Goal: Information Seeking & Learning: Find specific fact

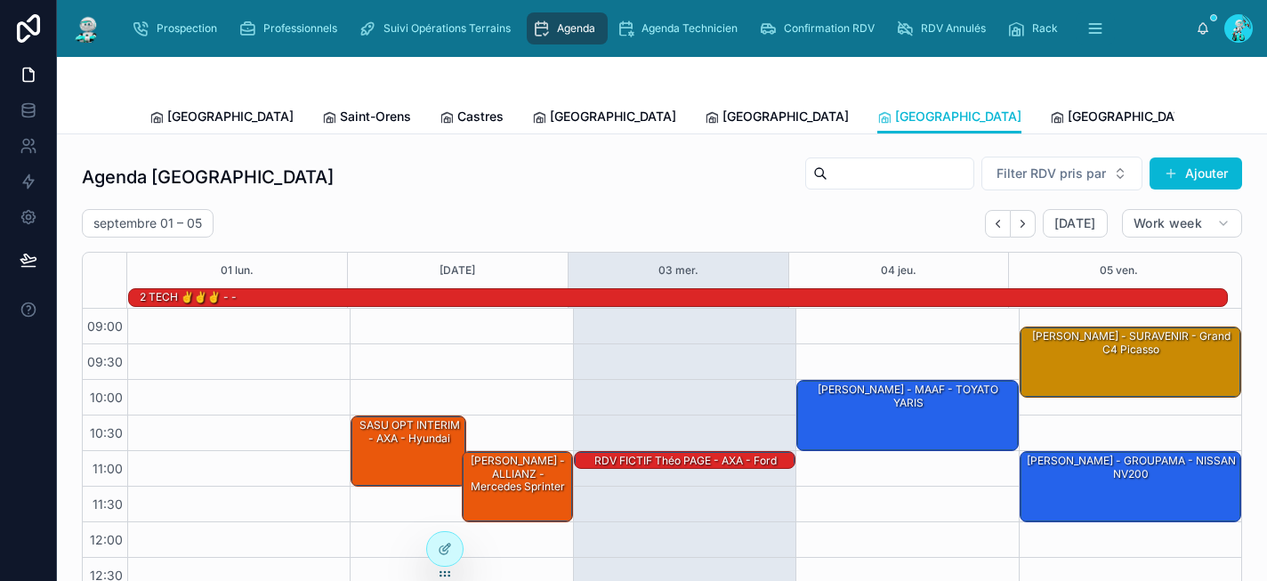
scroll to position [312, 0]
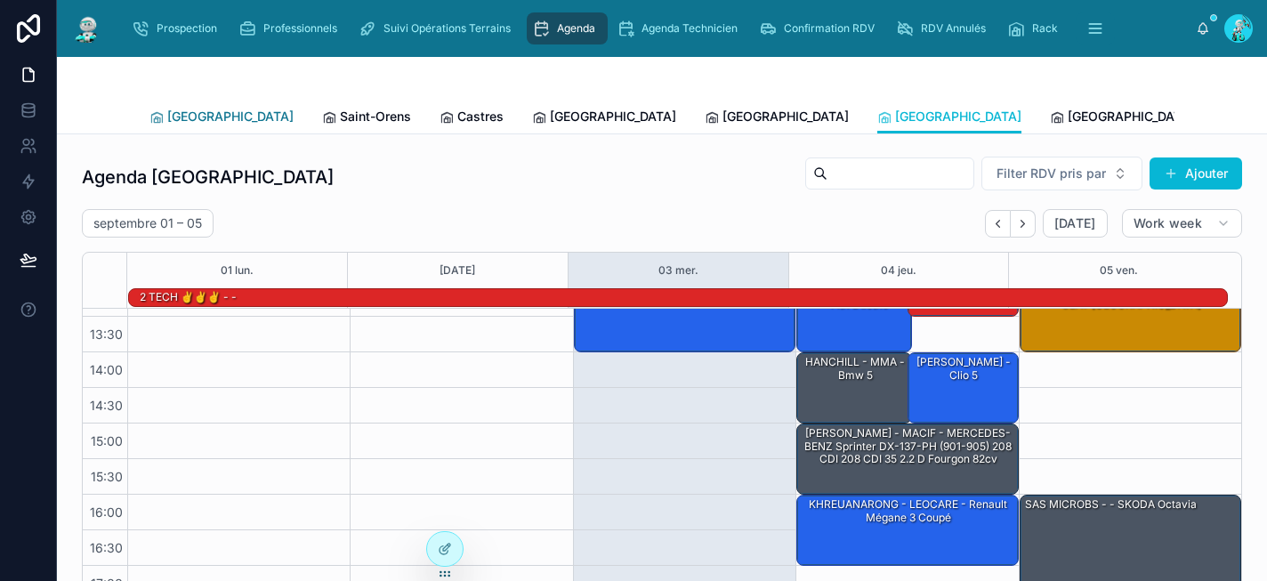
click at [204, 122] on span "[GEOGRAPHIC_DATA]" at bounding box center [230, 117] width 126 height 18
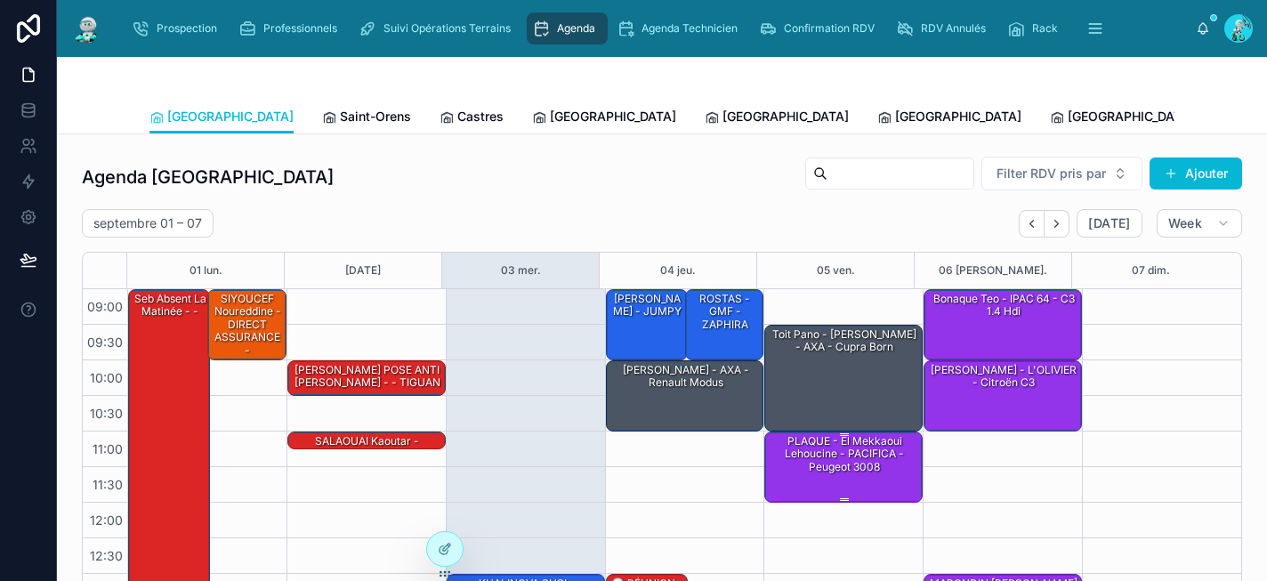
click at [866, 468] on div "PLAQUE - El Mekkaoui Lehoucine - PACIFICA - peugeot 3008" at bounding box center [844, 454] width 153 height 42
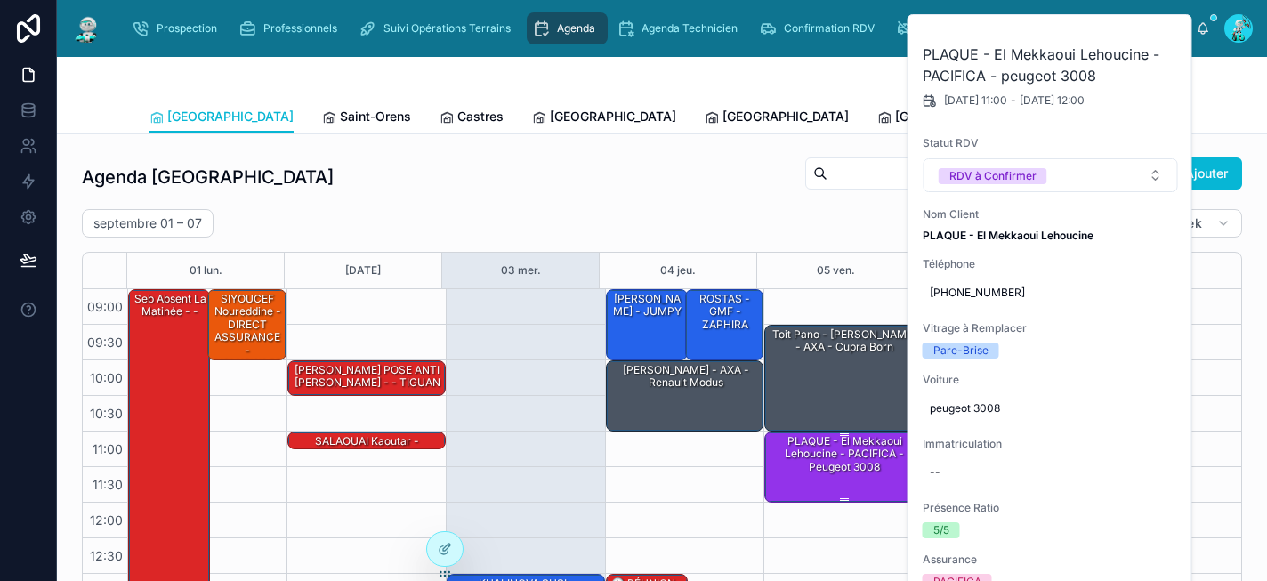
click at [866, 468] on div "PLAQUE - El Mekkaoui Lehoucine - PACIFICA - peugeot 3008" at bounding box center [844, 454] width 153 height 42
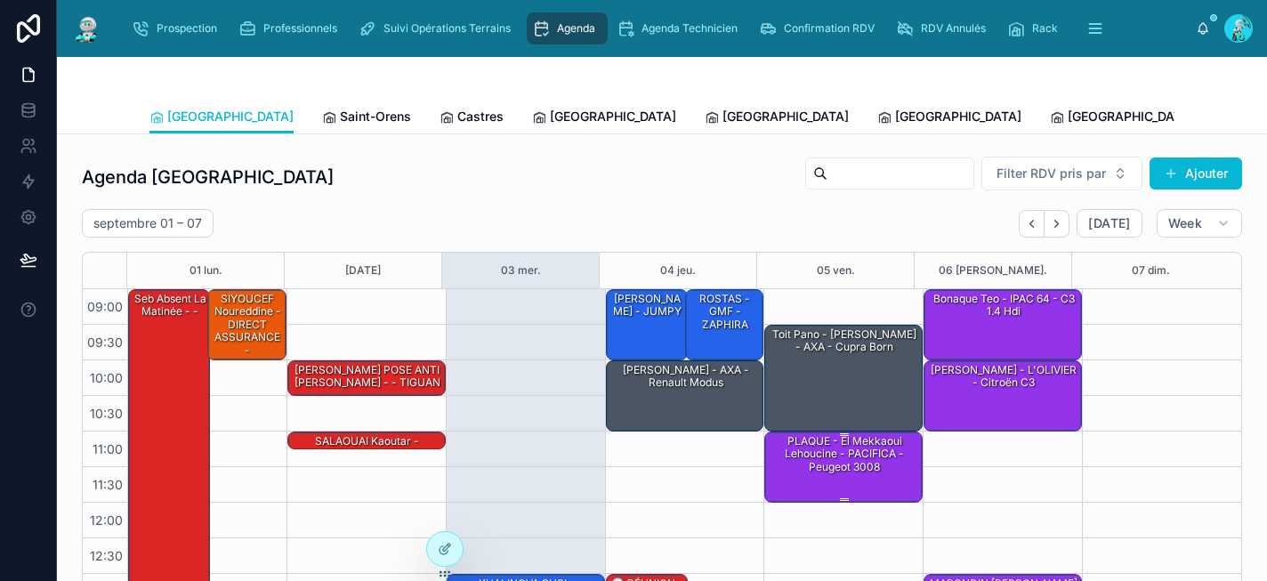
click at [866, 468] on div "PLAQUE - El Mekkaoui Lehoucine - PACIFICA - peugeot 3008" at bounding box center [844, 454] width 153 height 42
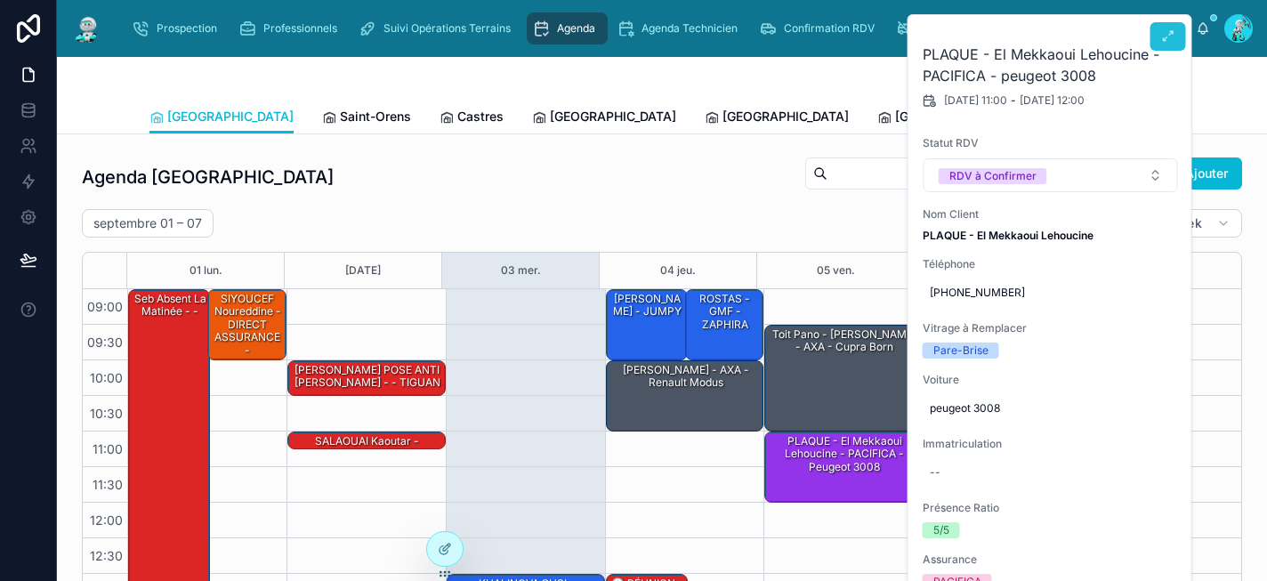
click at [1171, 31] on icon at bounding box center [1168, 36] width 14 height 14
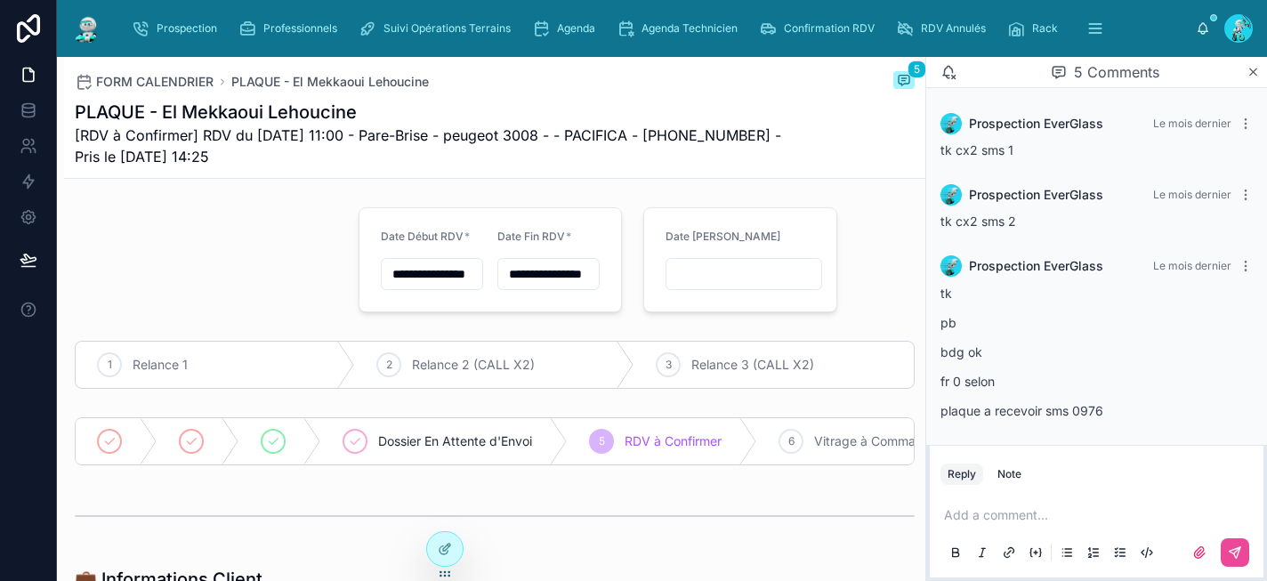
scroll to position [153, 0]
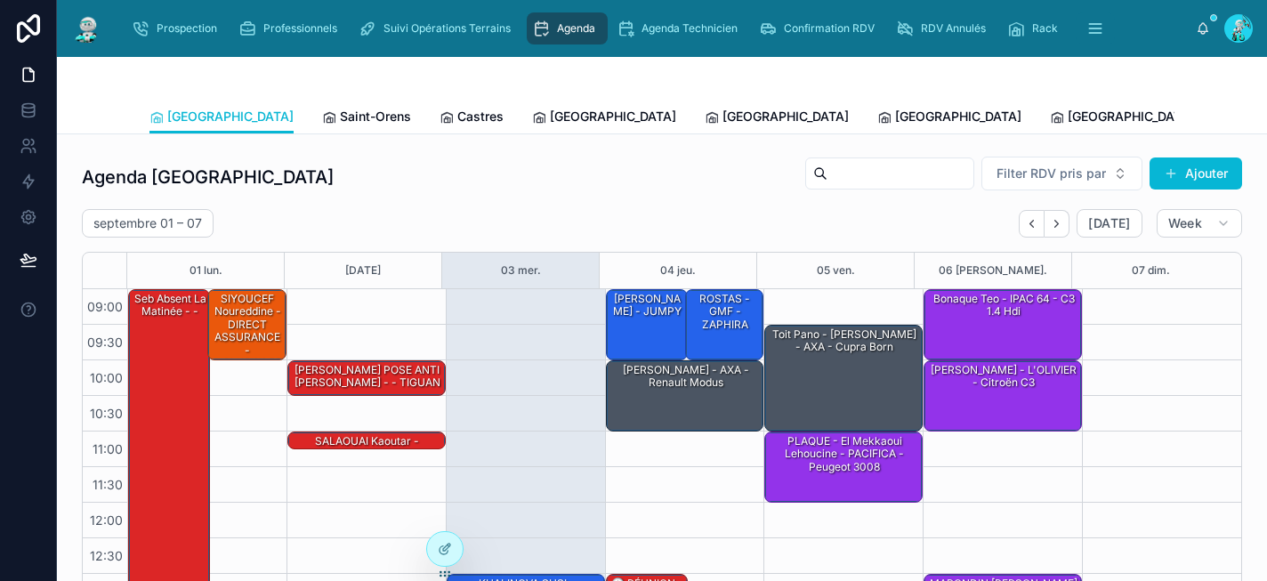
scroll to position [293, 0]
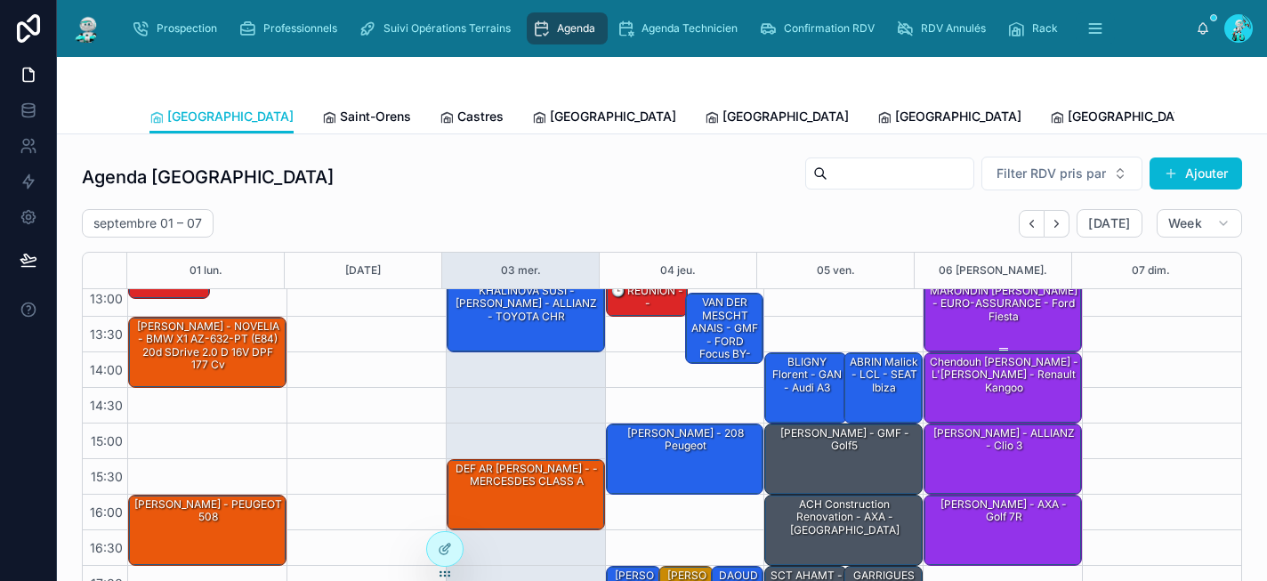
click at [1009, 333] on div "MARONDIN [PERSON_NAME] - EURO-ASSURANCE - Ford fiesta" at bounding box center [1003, 316] width 153 height 68
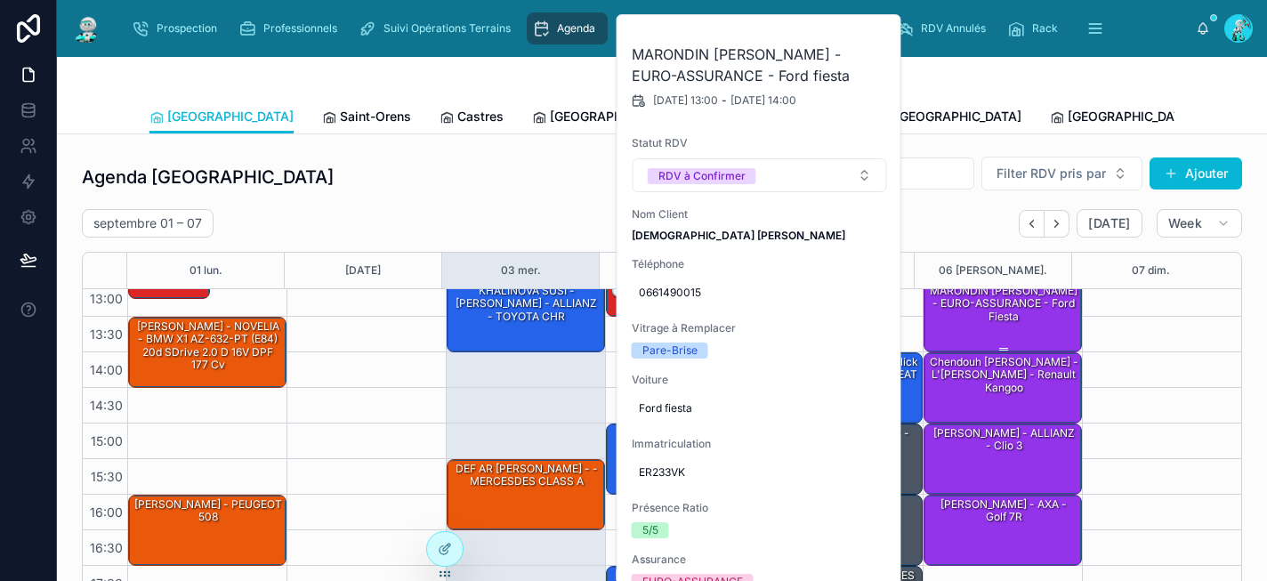
click at [1009, 333] on div "MARONDIN [PERSON_NAME] - EURO-ASSURANCE - Ford fiesta" at bounding box center [1003, 316] width 153 height 68
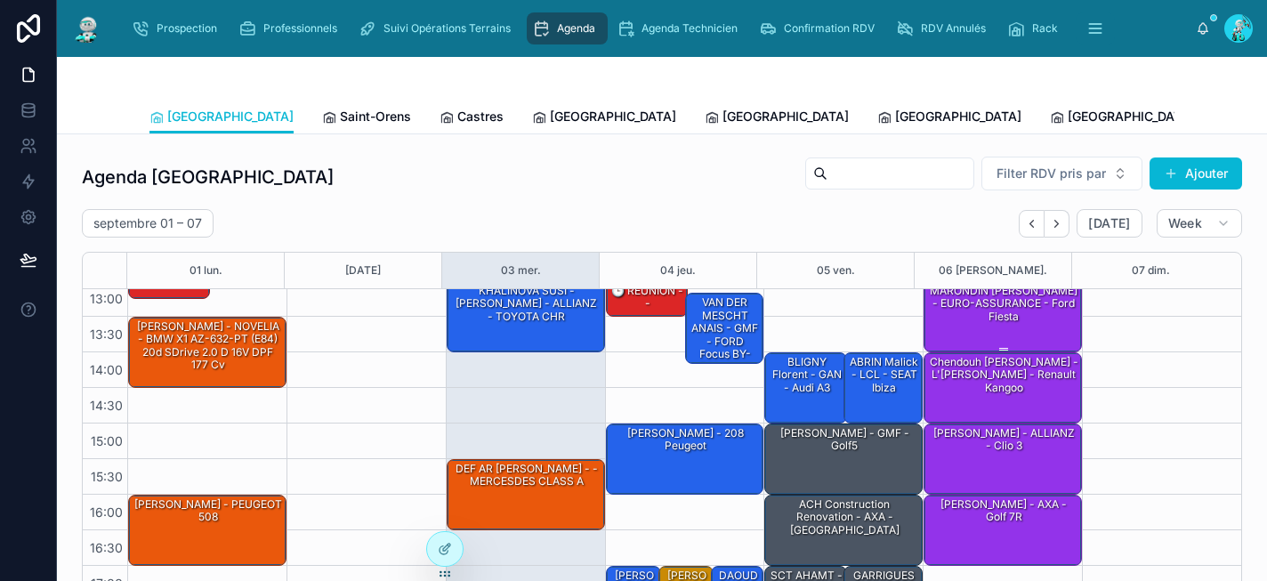
click at [1009, 333] on div "MARONDIN [PERSON_NAME] - EURO-ASSURANCE - Ford fiesta" at bounding box center [1003, 316] width 153 height 68
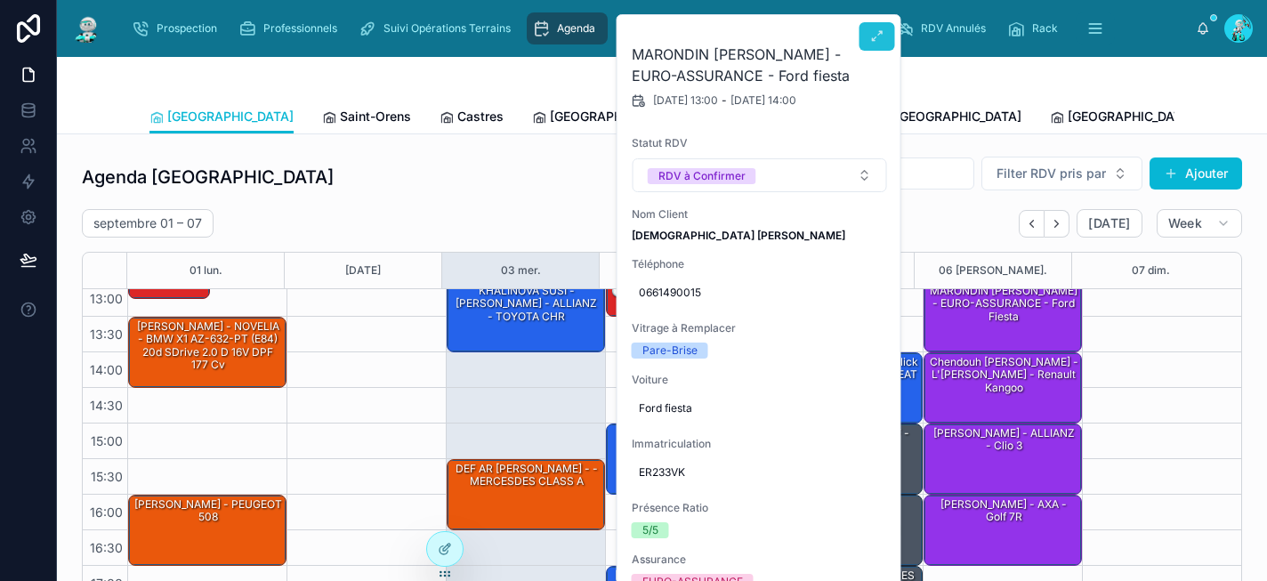
click at [874, 39] on icon at bounding box center [877, 36] width 14 height 14
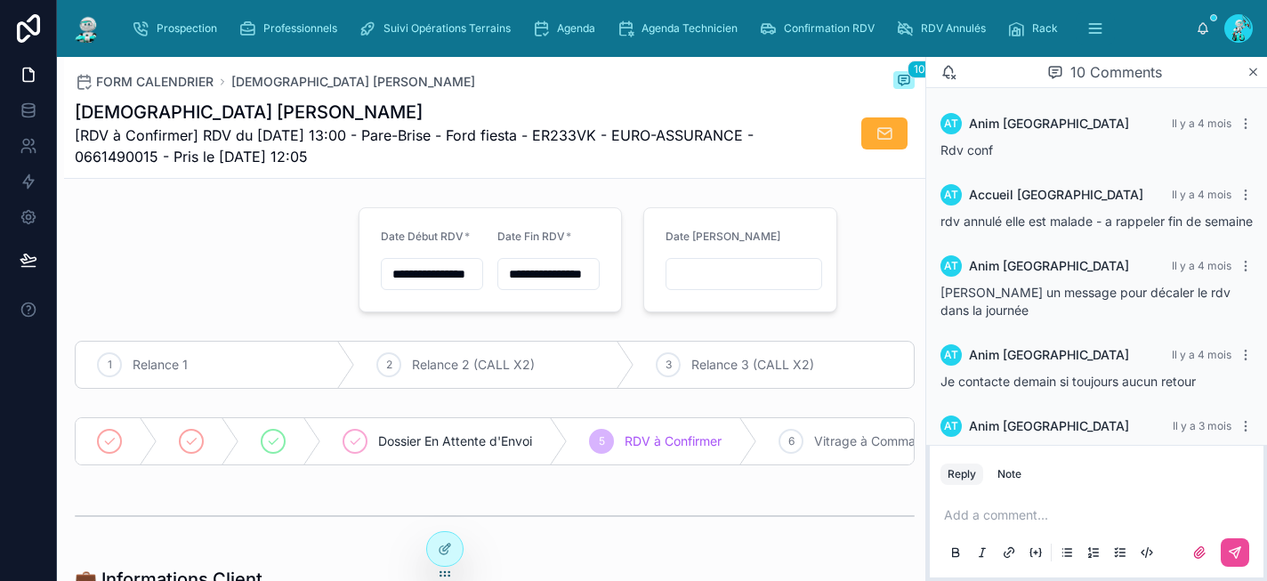
scroll to position [534, 0]
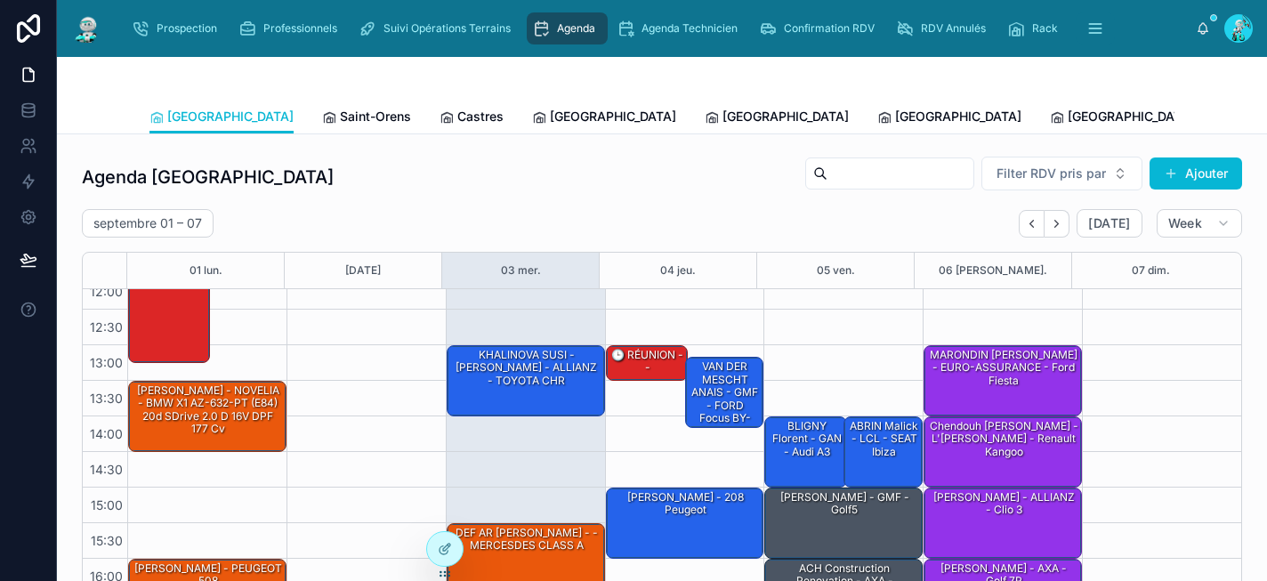
scroll to position [11, 0]
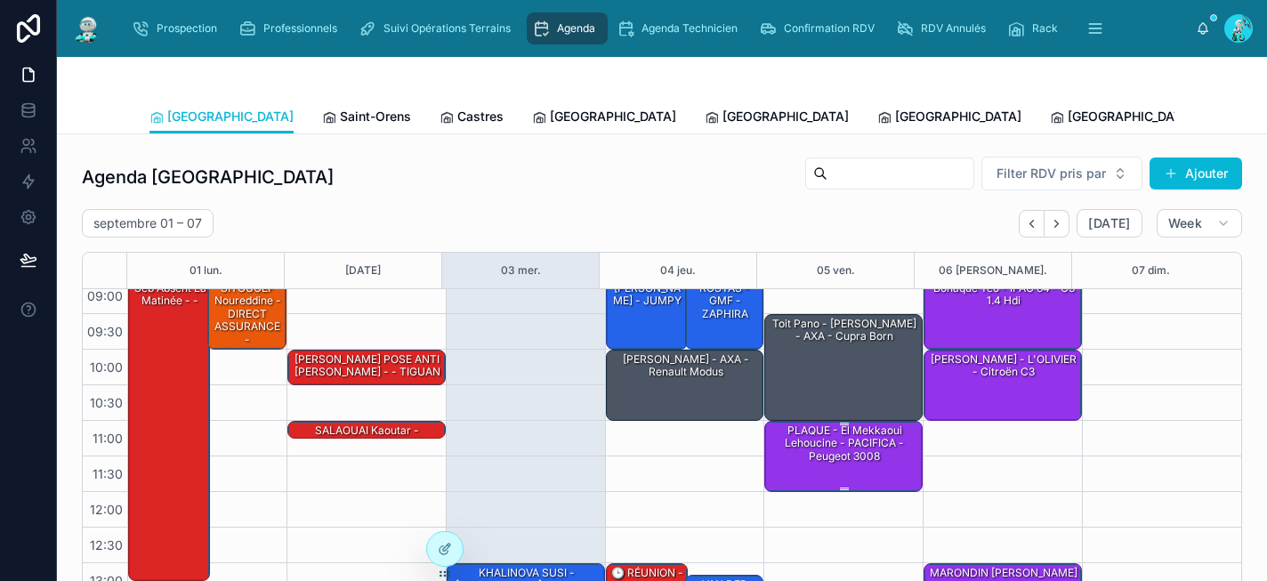
click at [842, 460] on div "PLAQUE - El Mekkaoui Lehoucine - PACIFICA - peugeot 3008" at bounding box center [844, 444] width 153 height 42
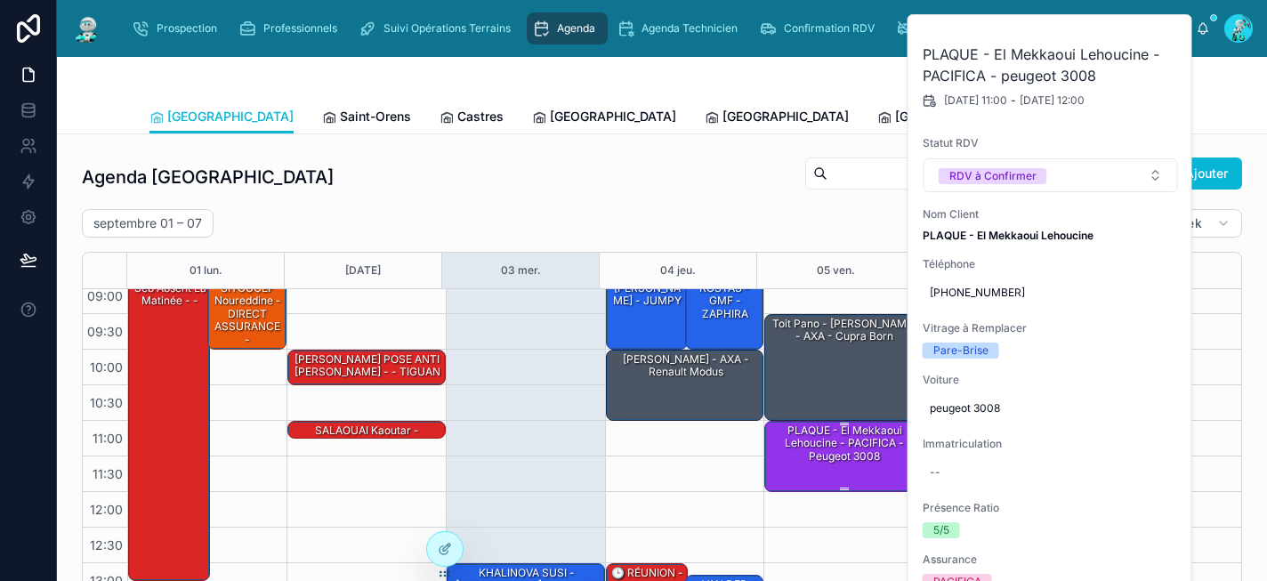
click at [842, 460] on div "PLAQUE - El Mekkaoui Lehoucine - PACIFICA - peugeot 3008" at bounding box center [844, 444] width 153 height 42
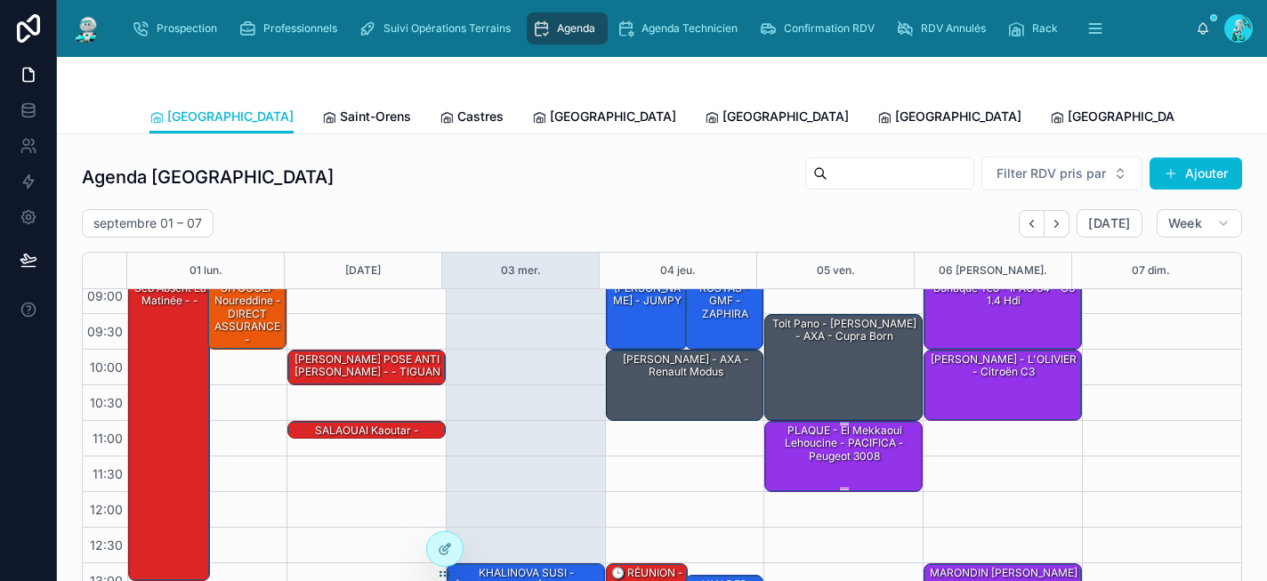
click at [842, 460] on div "PLAQUE - El Mekkaoui Lehoucine - PACIFICA - peugeot 3008" at bounding box center [844, 444] width 153 height 42
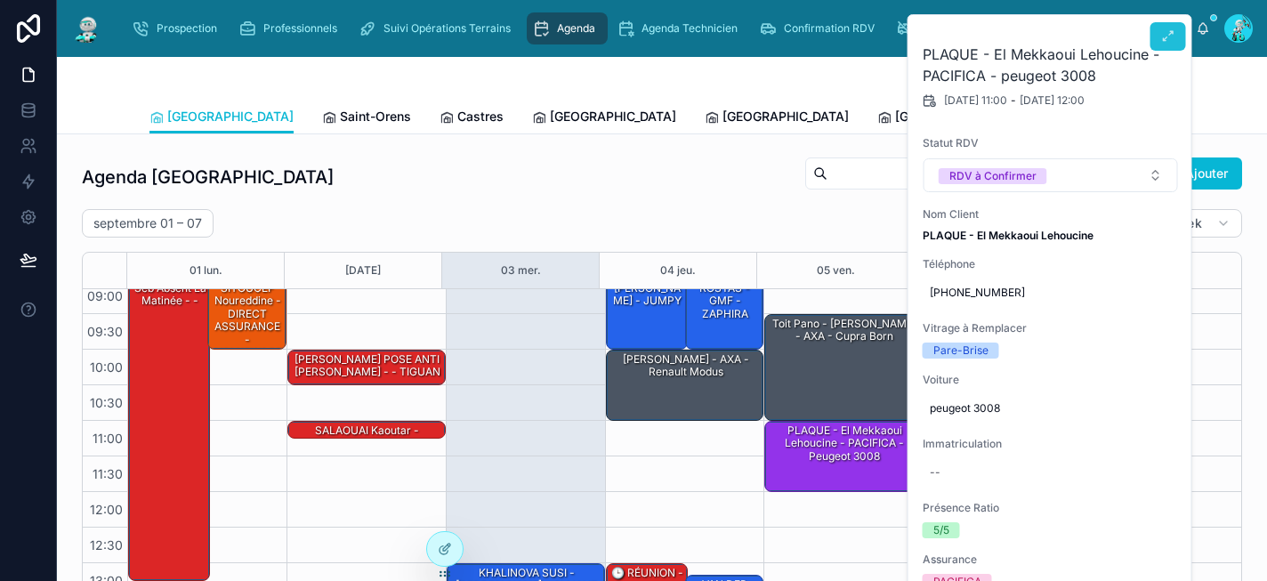
click at [1177, 37] on button at bounding box center [1168, 36] width 36 height 28
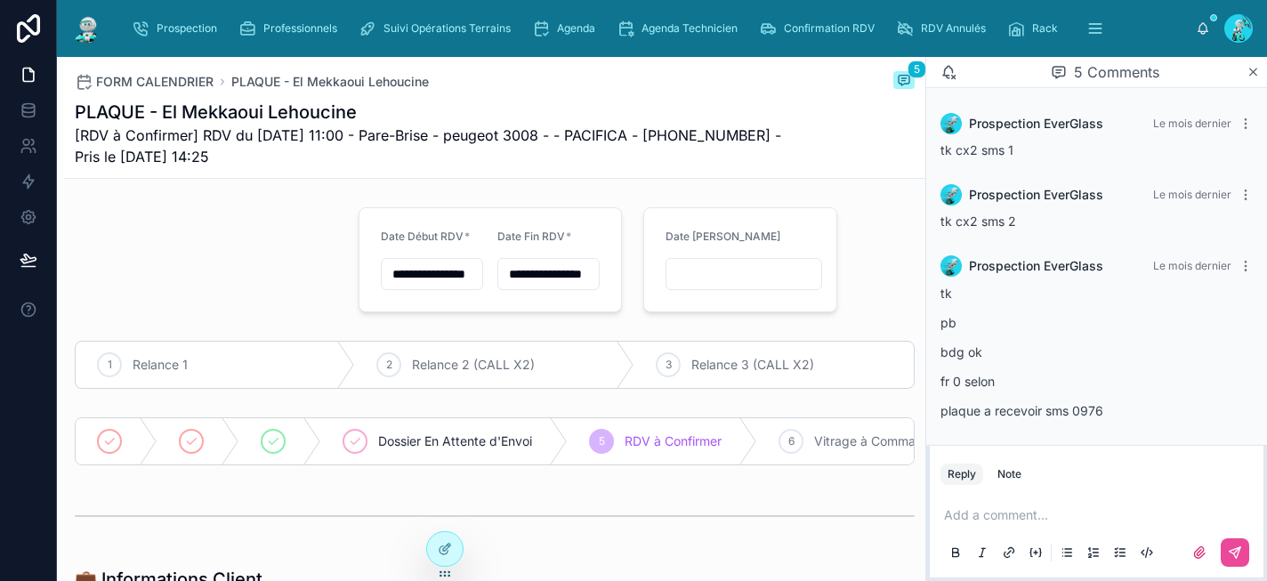
scroll to position [153, 0]
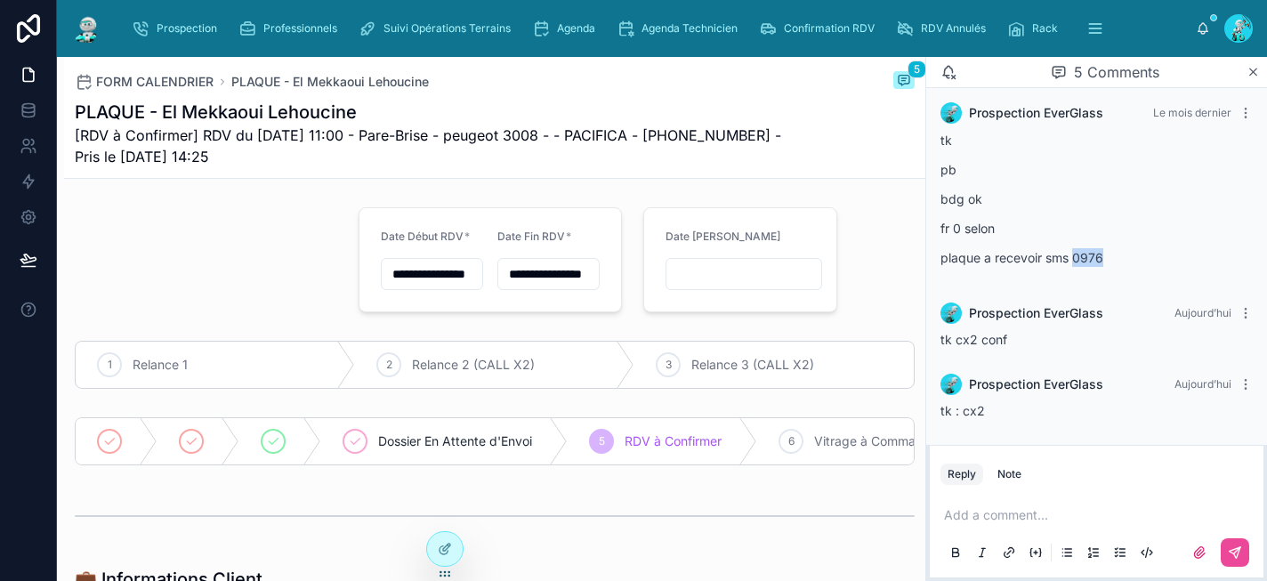
drag, startPoint x: 1102, startPoint y: 254, endPoint x: 1074, endPoint y: 256, distance: 28.5
click at [1074, 256] on p "plaque a recevoir sms 0976" at bounding box center [1096, 257] width 312 height 19
copy p "0976"
click at [232, 214] on div at bounding box center [206, 259] width 284 height 119
click at [943, 21] on span "RDV Annulés" at bounding box center [953, 28] width 65 height 14
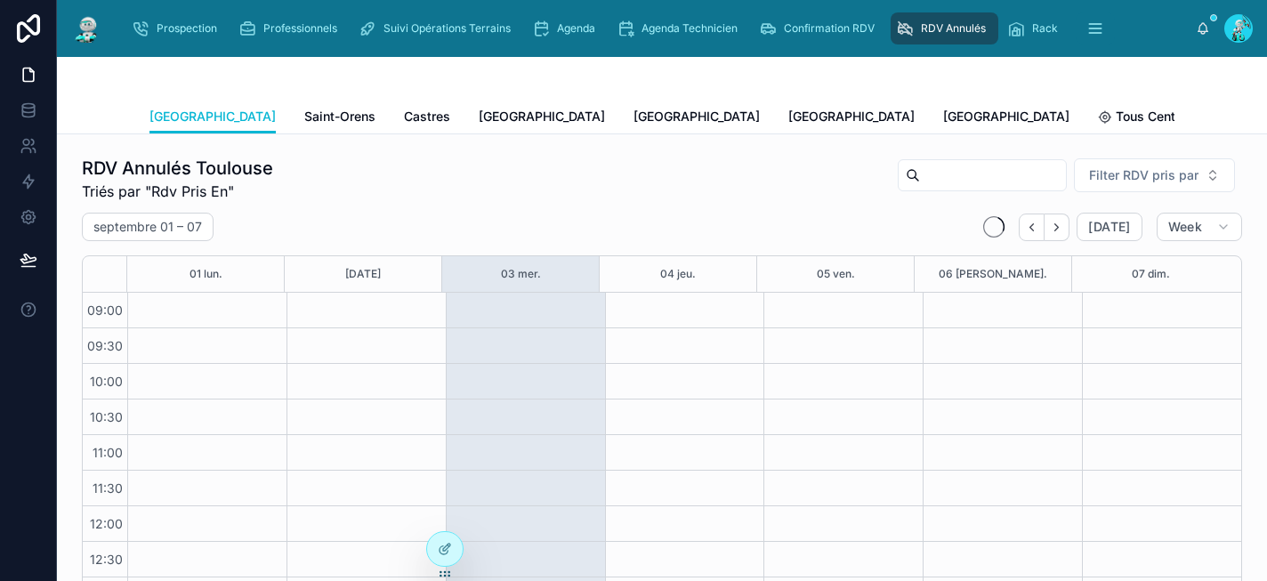
scroll to position [296, 0]
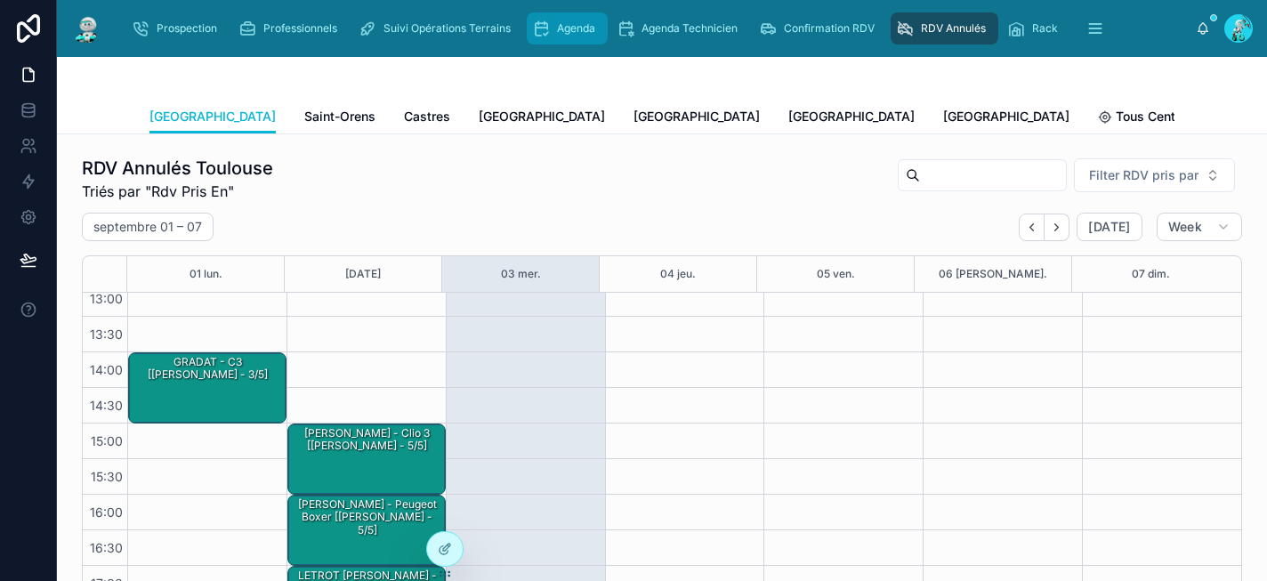
click at [574, 37] on div "Agenda" at bounding box center [567, 28] width 70 height 28
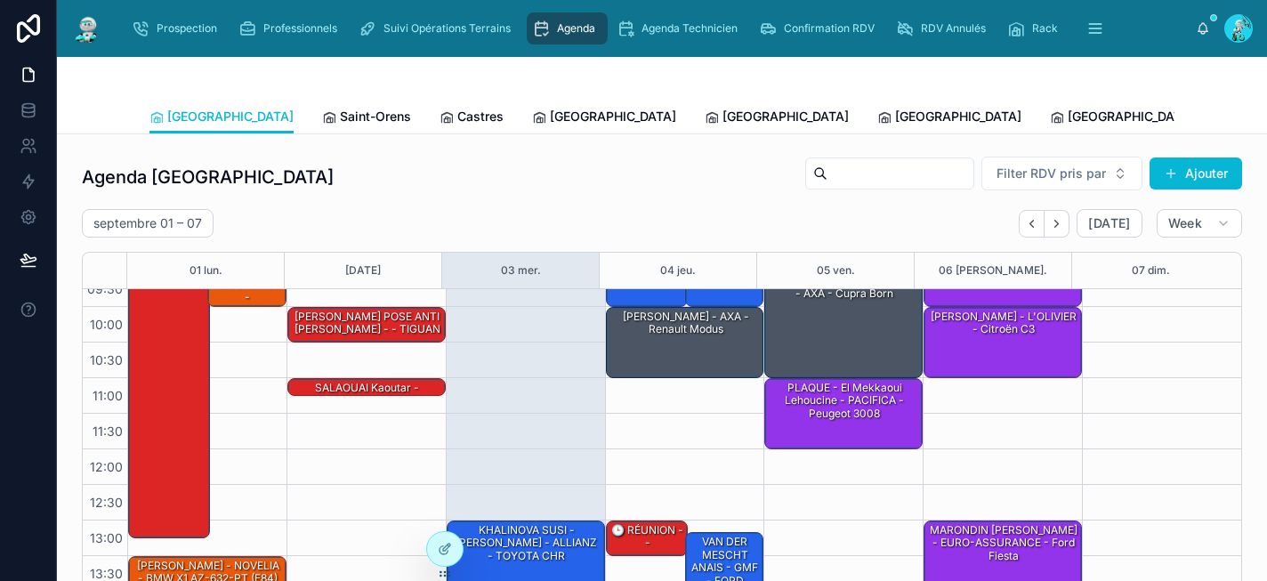
scroll to position [48, 0]
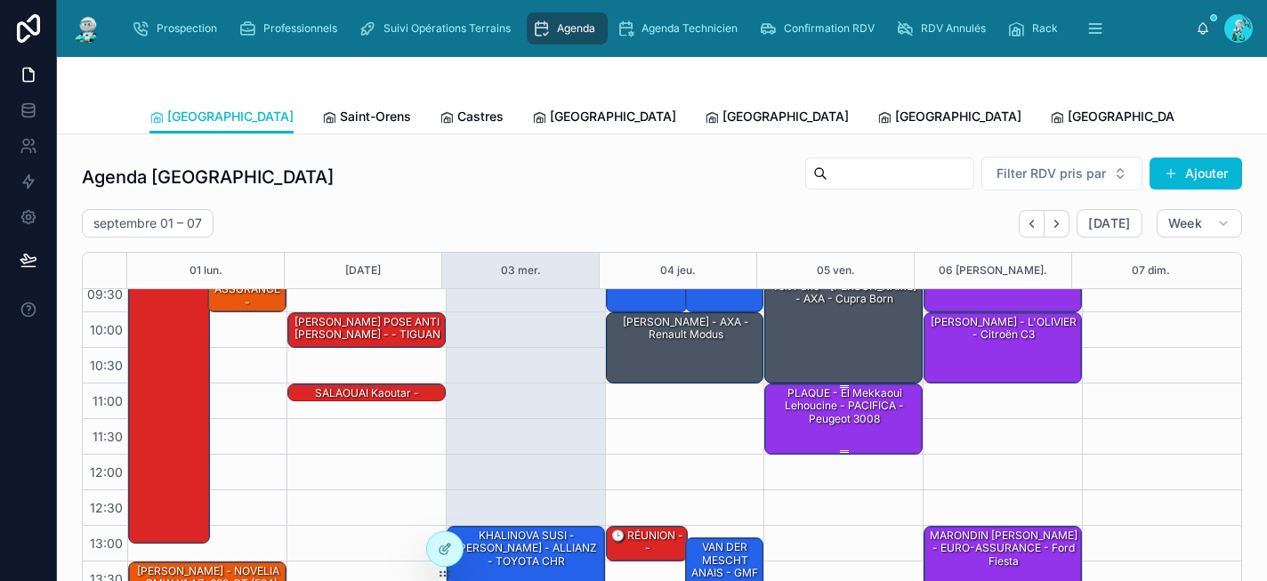
click at [835, 407] on div "PLAQUE - El Mekkaoui Lehoucine - PACIFICA - peugeot 3008" at bounding box center [844, 406] width 153 height 42
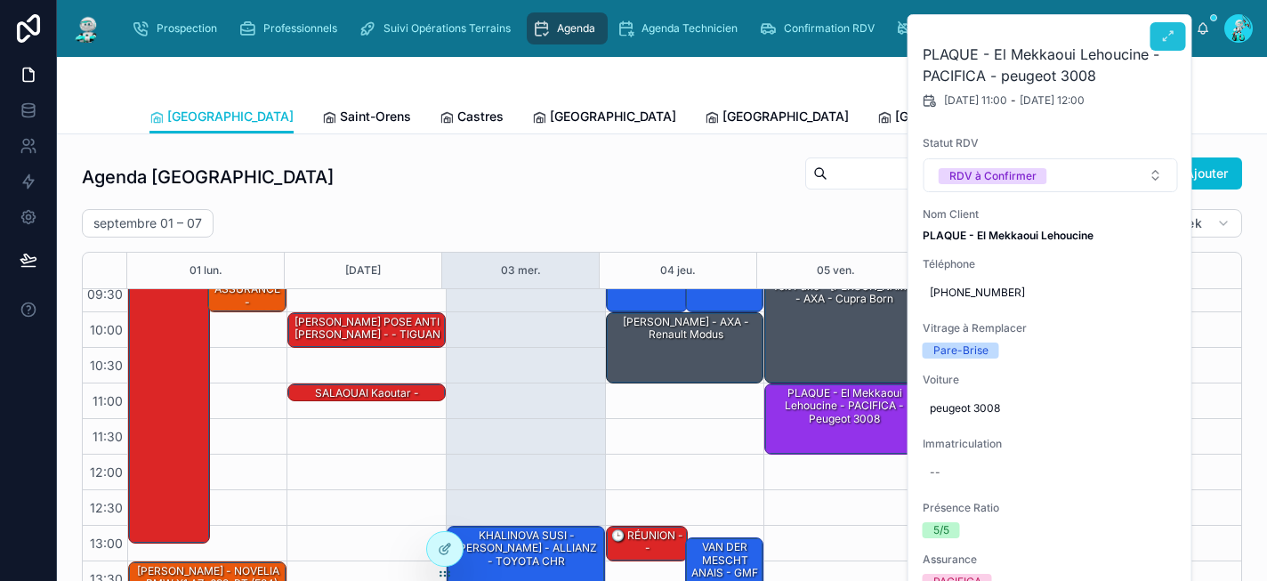
click at [1158, 44] on button at bounding box center [1168, 36] width 36 height 28
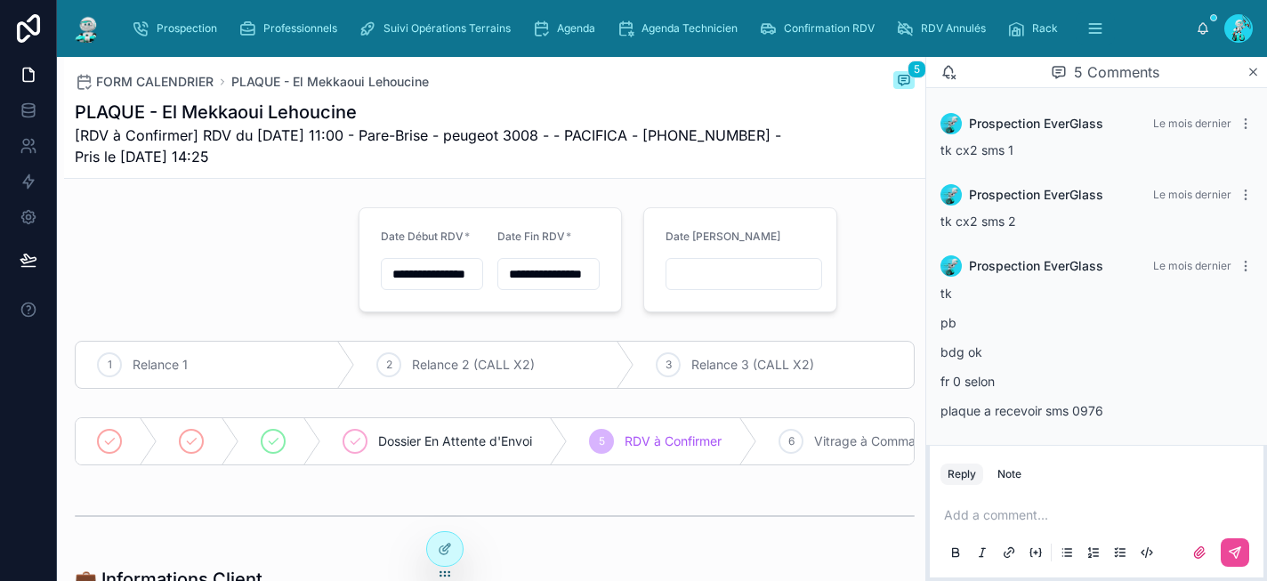
scroll to position [153, 0]
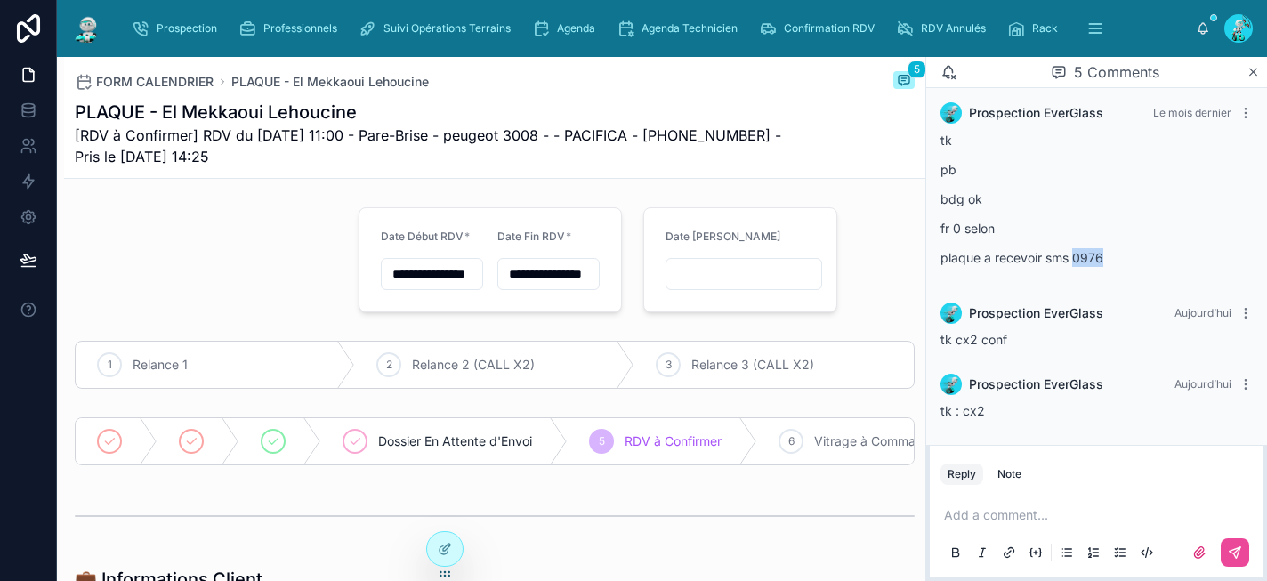
drag, startPoint x: 1072, startPoint y: 257, endPoint x: 1115, endPoint y: 253, distance: 43.8
click at [1115, 253] on p "plaque a recevoir sms 0976" at bounding box center [1096, 257] width 312 height 19
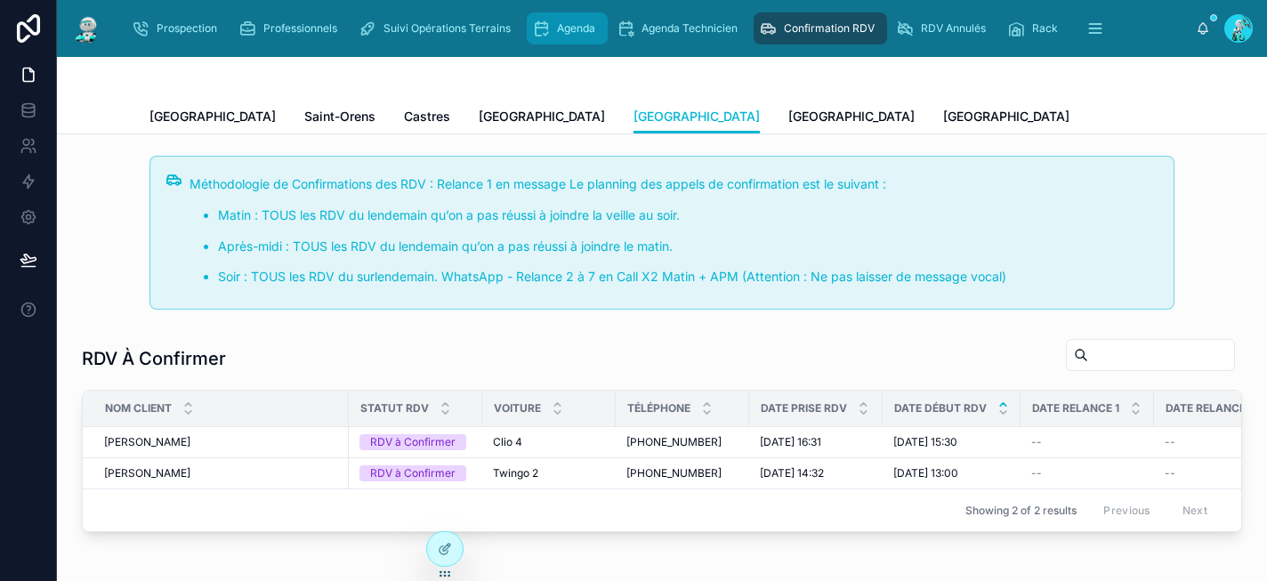
scroll to position [293, 0]
click at [539, 29] on icon "scrollable content" at bounding box center [541, 29] width 18 height 18
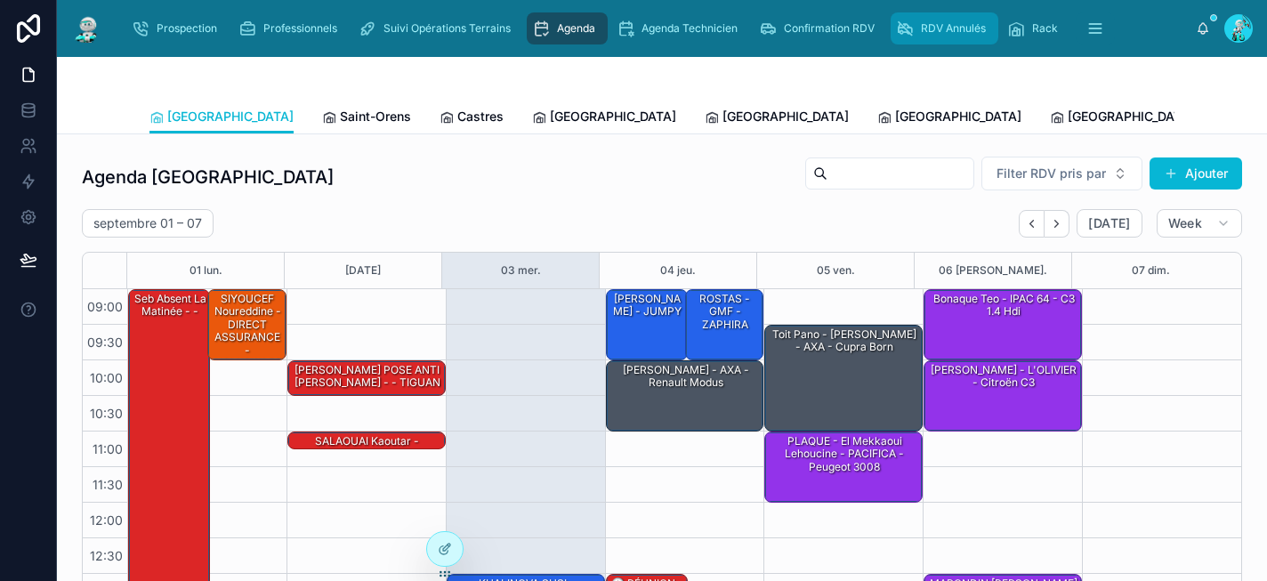
click at [955, 22] on span "RDV Annulés" at bounding box center [953, 28] width 65 height 14
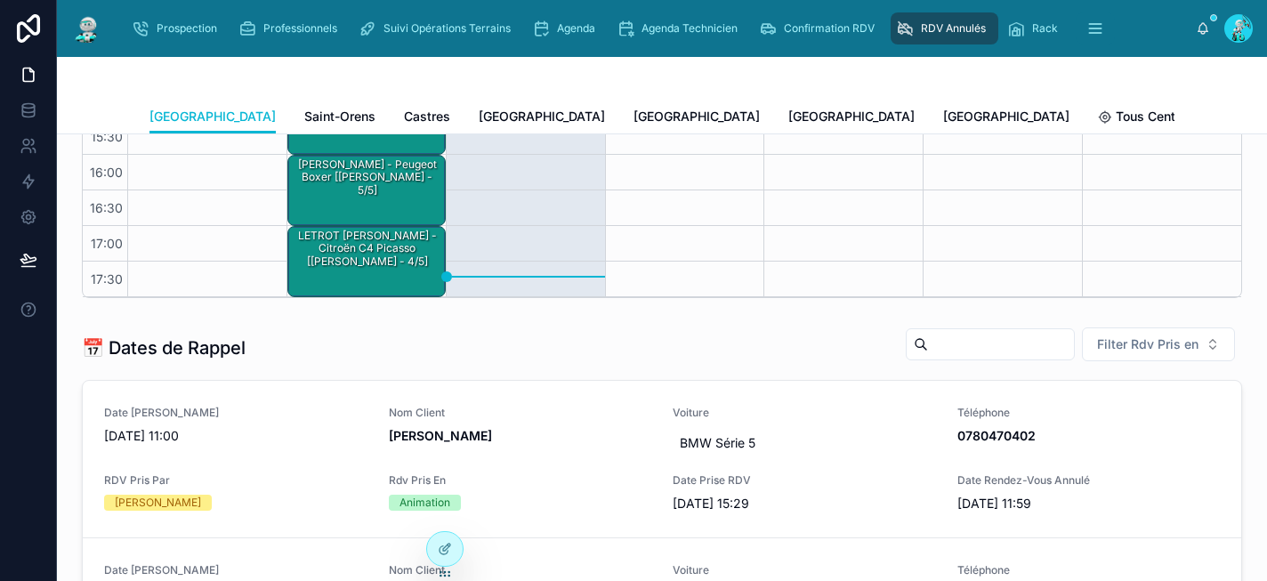
scroll to position [351, 0]
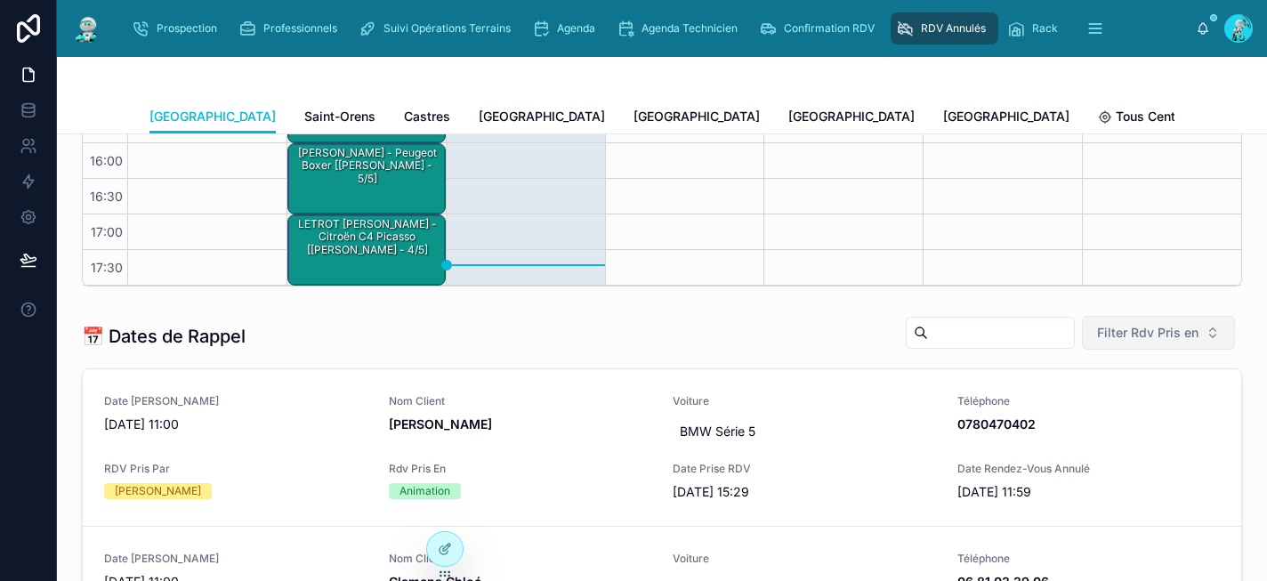
click at [1101, 331] on span "Filter Rdv Pris en" at bounding box center [1147, 333] width 101 height 18
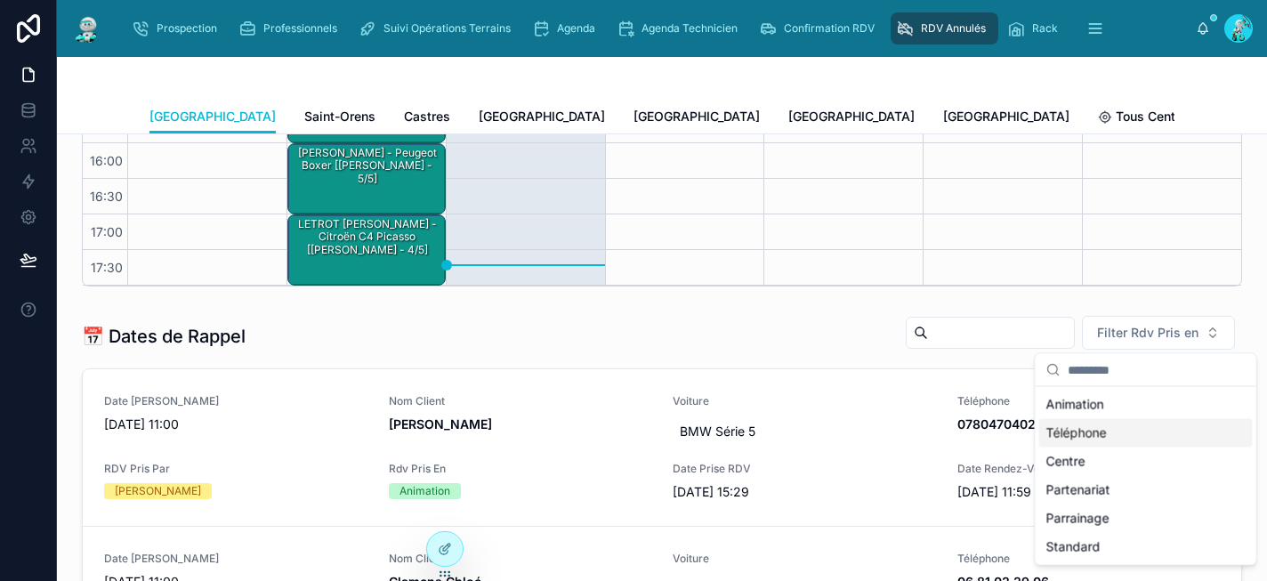
click at [1094, 438] on div "Téléphone" at bounding box center [1145, 433] width 213 height 28
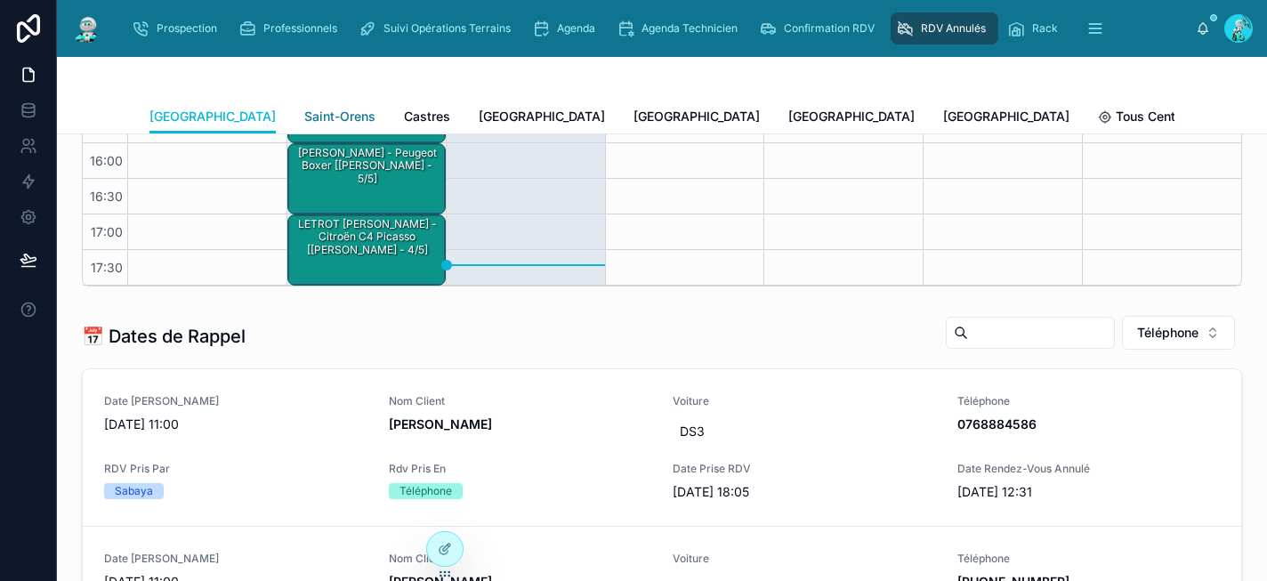
click at [304, 113] on span "Saint-Orens" at bounding box center [339, 117] width 71 height 18
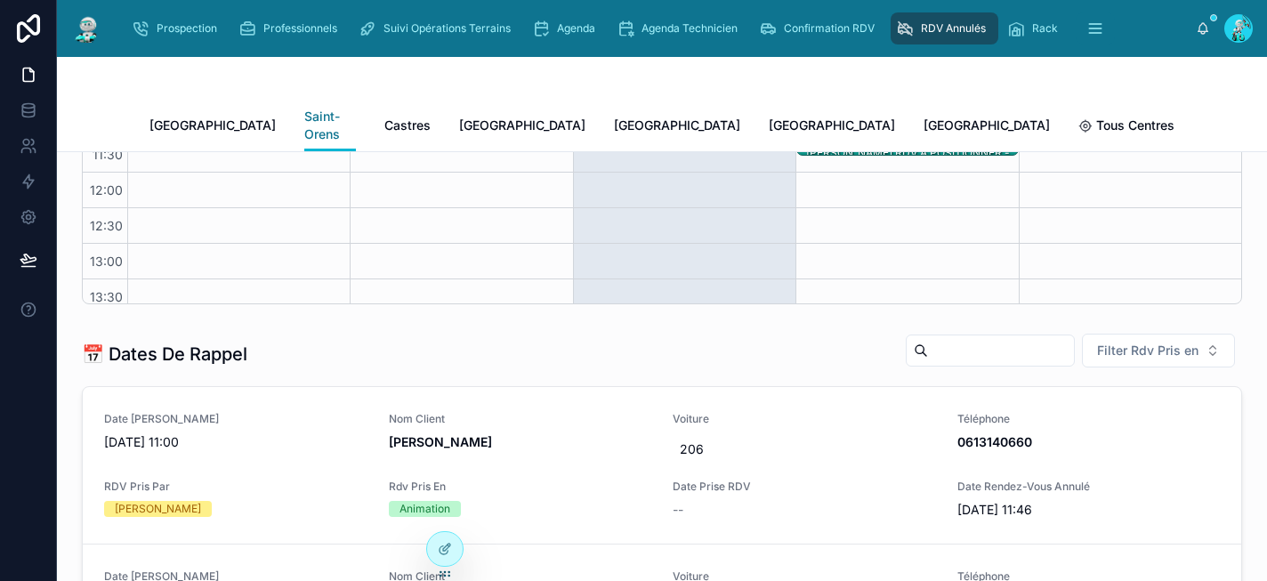
scroll to position [296, 0]
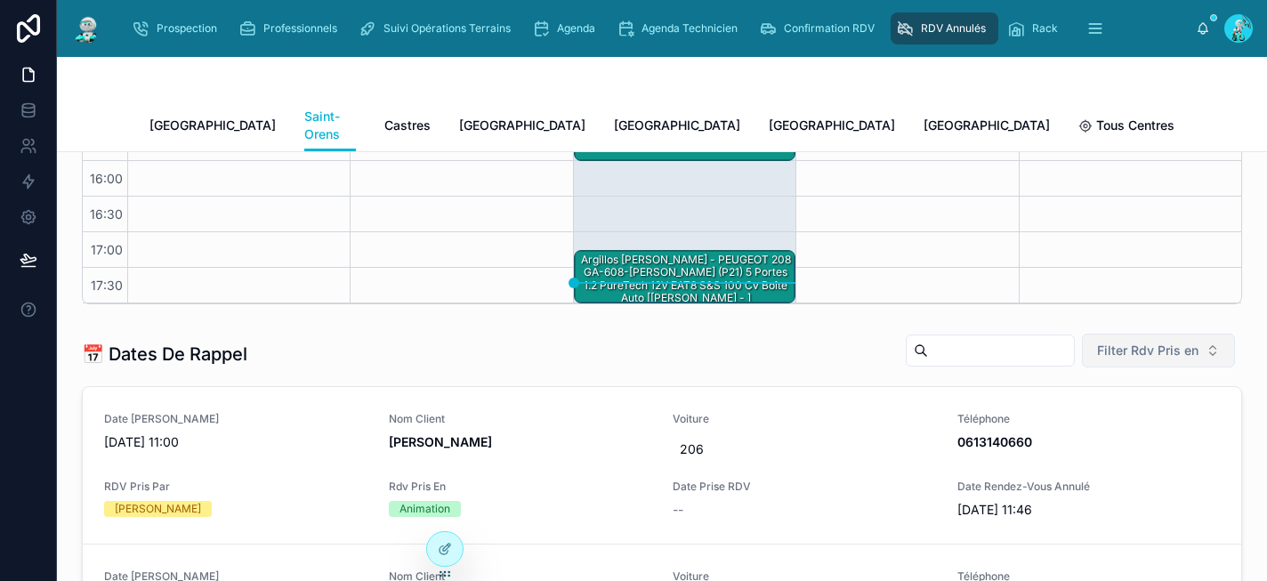
click at [1143, 341] on button "Filter Rdv Pris en" at bounding box center [1158, 351] width 153 height 34
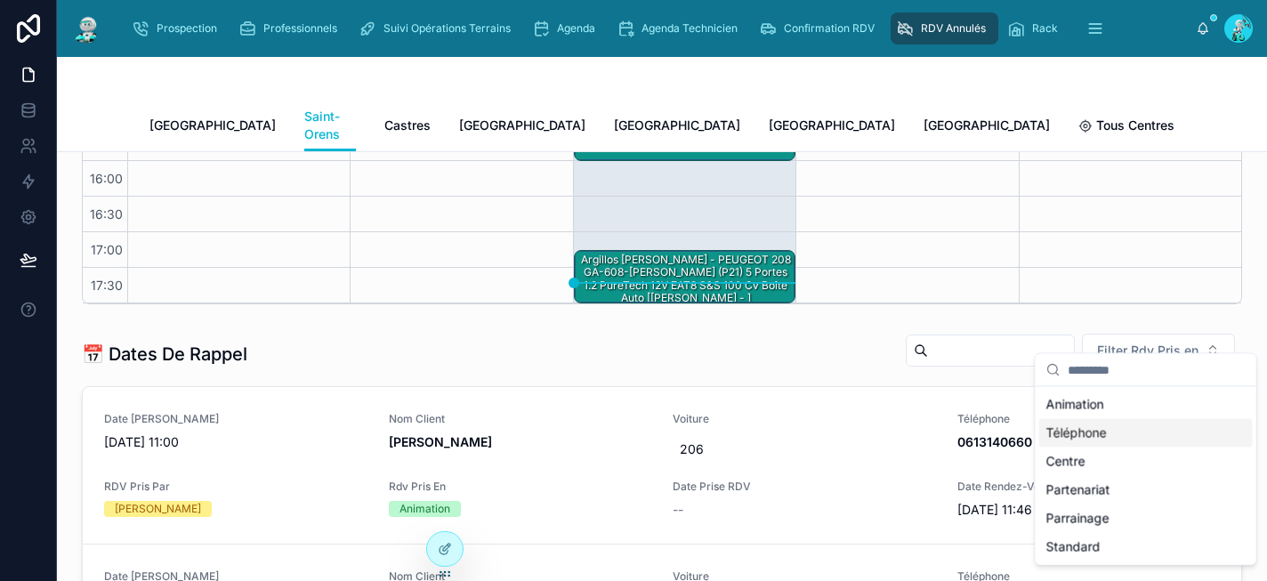
click at [1109, 431] on div "Téléphone" at bounding box center [1145, 433] width 213 height 28
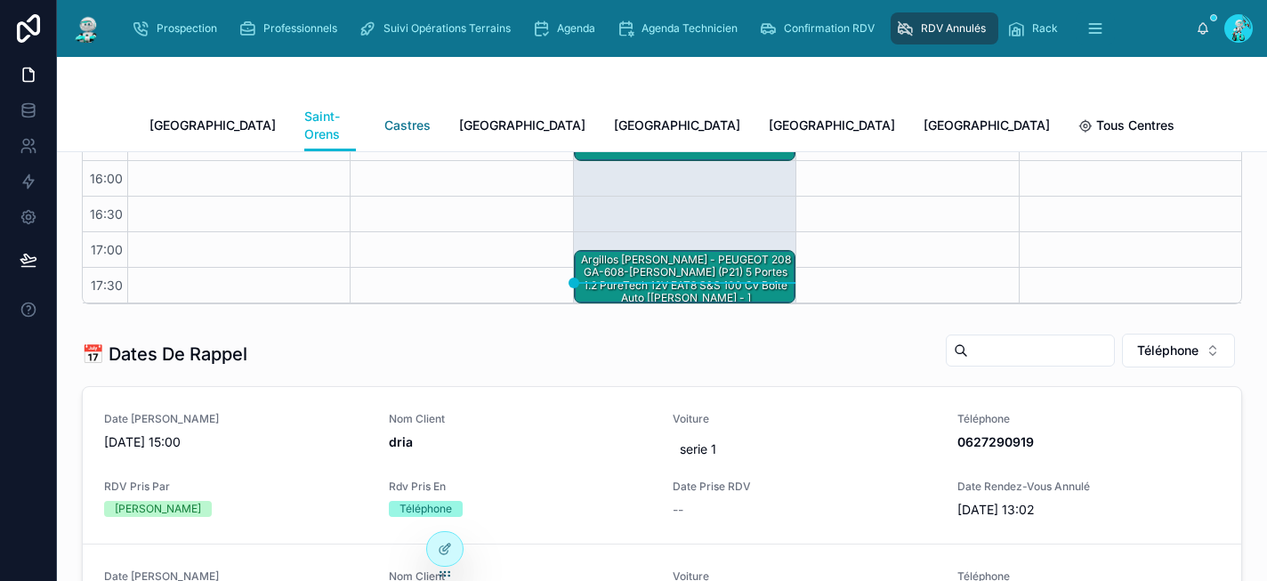
click at [384, 117] on span "Castres" at bounding box center [407, 126] width 46 height 18
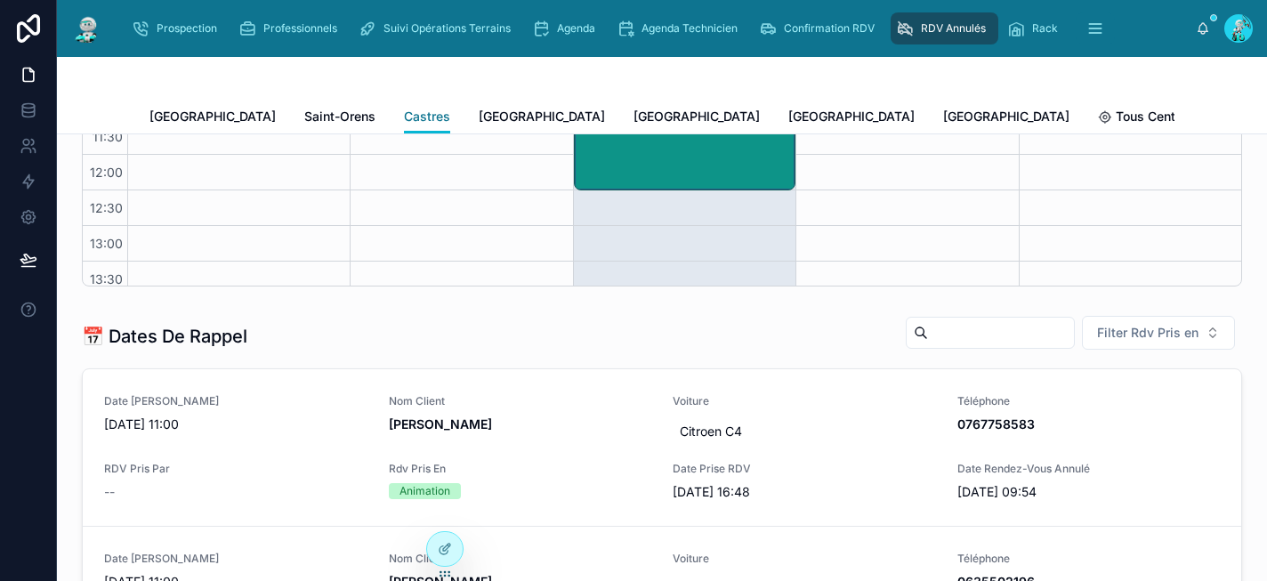
scroll to position [296, 0]
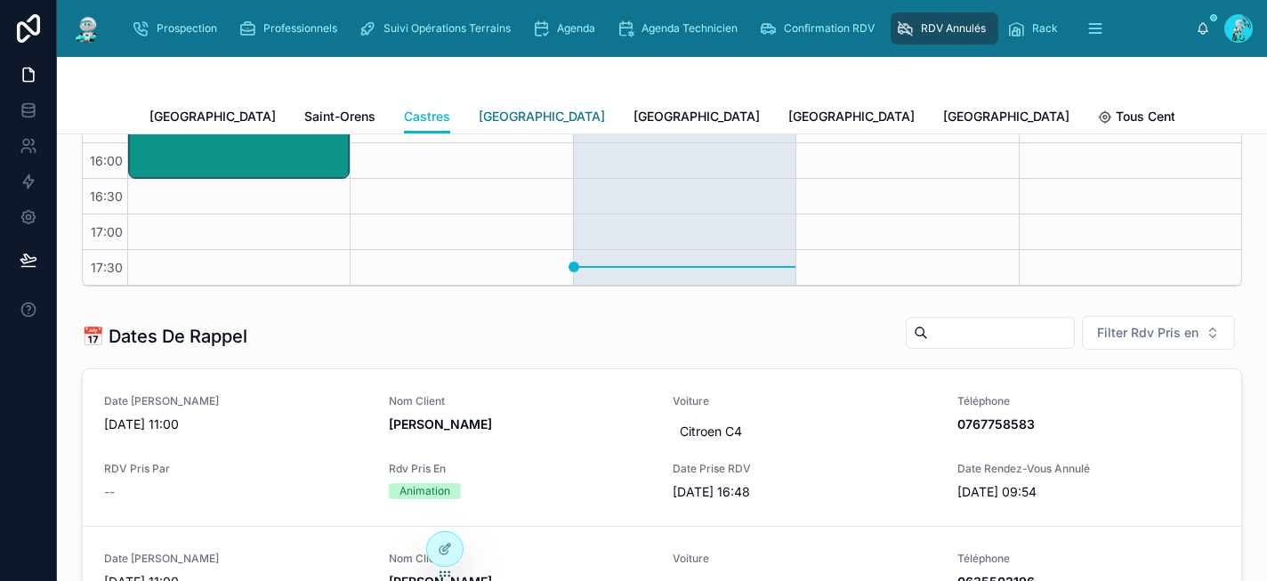
click at [479, 115] on span "[GEOGRAPHIC_DATA]" at bounding box center [542, 117] width 126 height 18
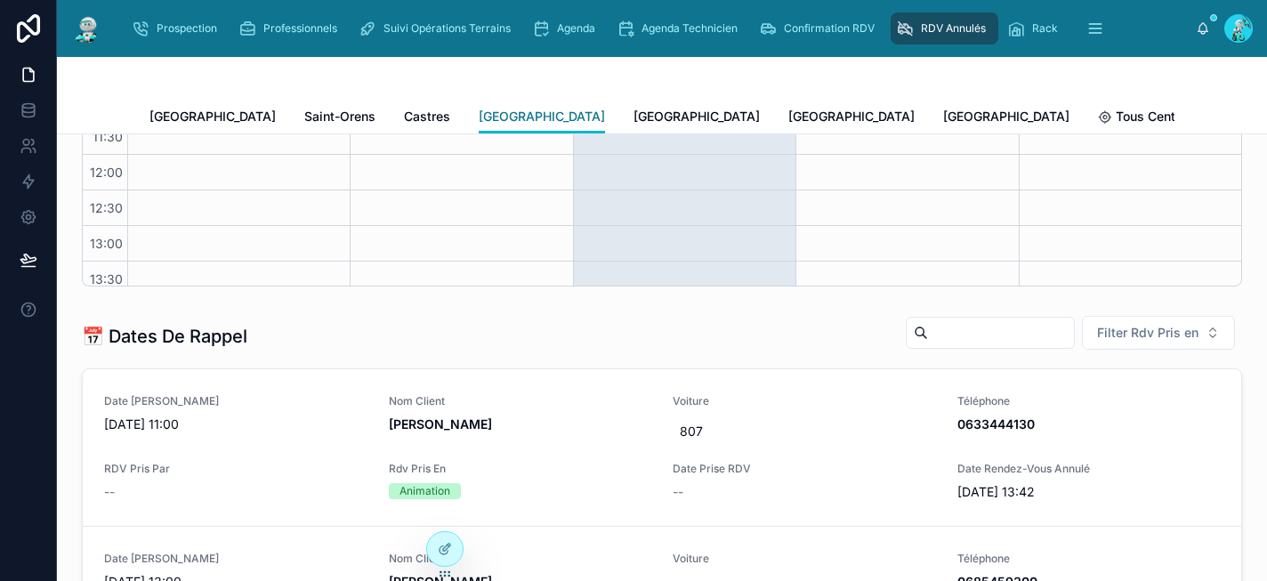
scroll to position [296, 0]
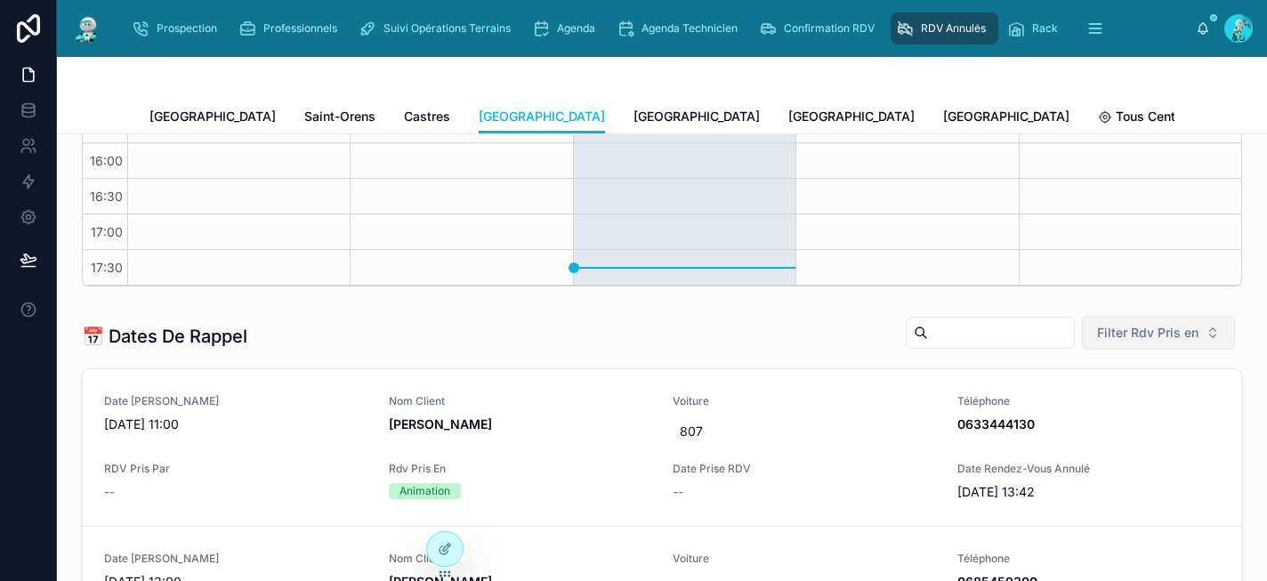
click at [1125, 337] on span "Filter Rdv Pris en" at bounding box center [1147, 333] width 101 height 18
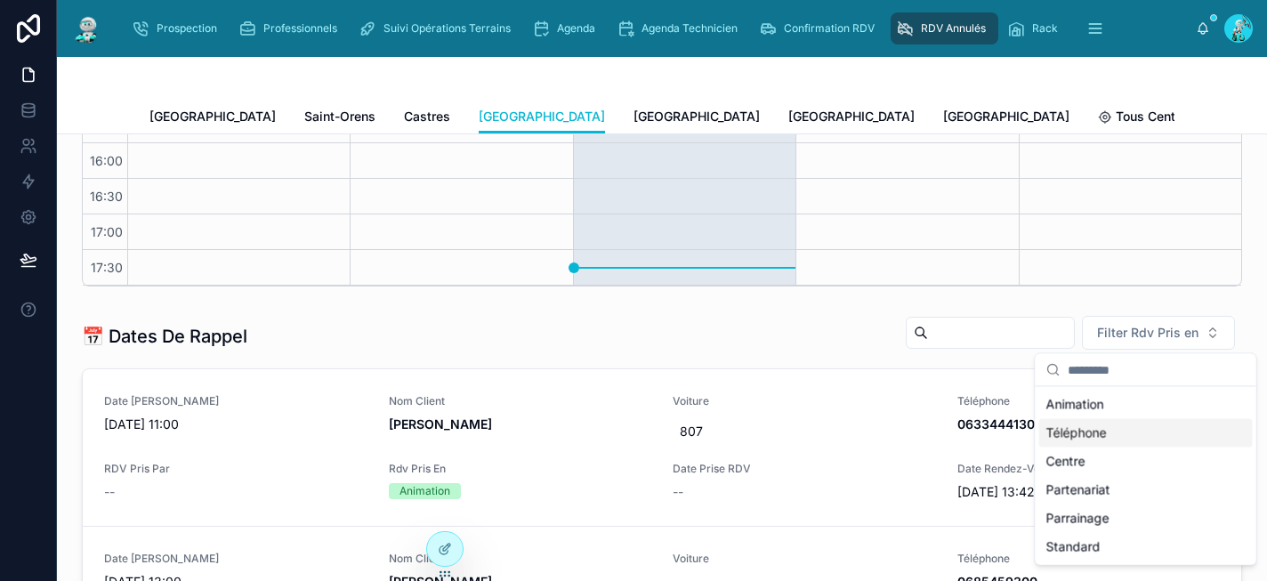
click at [1127, 423] on div "Téléphone" at bounding box center [1145, 433] width 213 height 28
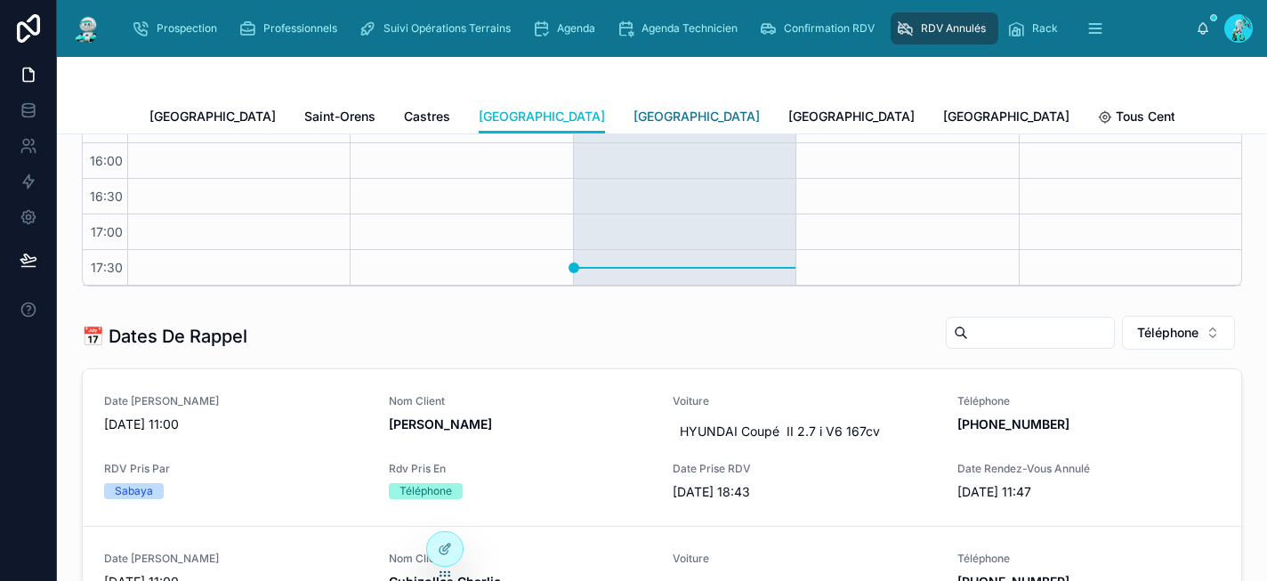
click at [633, 117] on span "[GEOGRAPHIC_DATA]" at bounding box center [696, 117] width 126 height 18
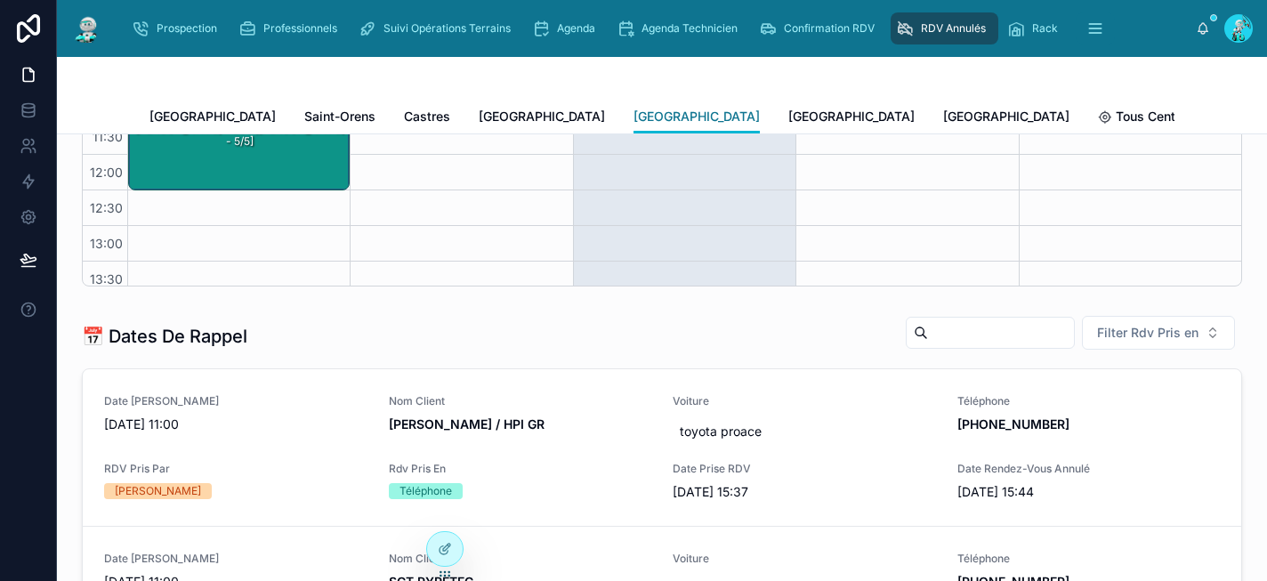
scroll to position [296, 0]
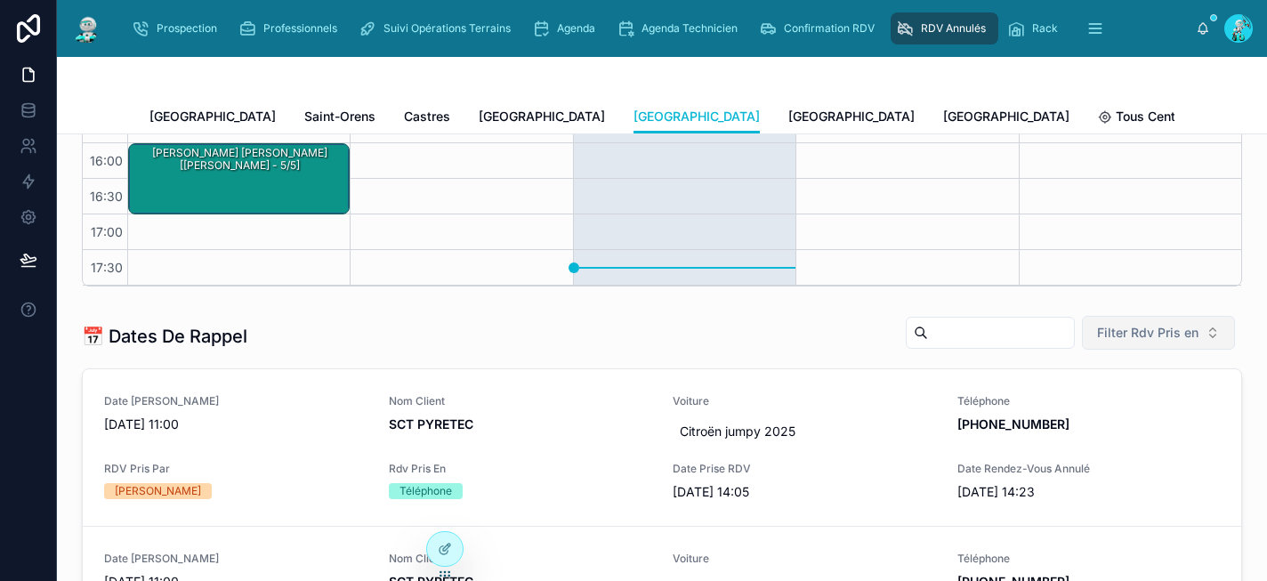
click at [1126, 334] on span "Filter Rdv Pris en" at bounding box center [1147, 333] width 101 height 18
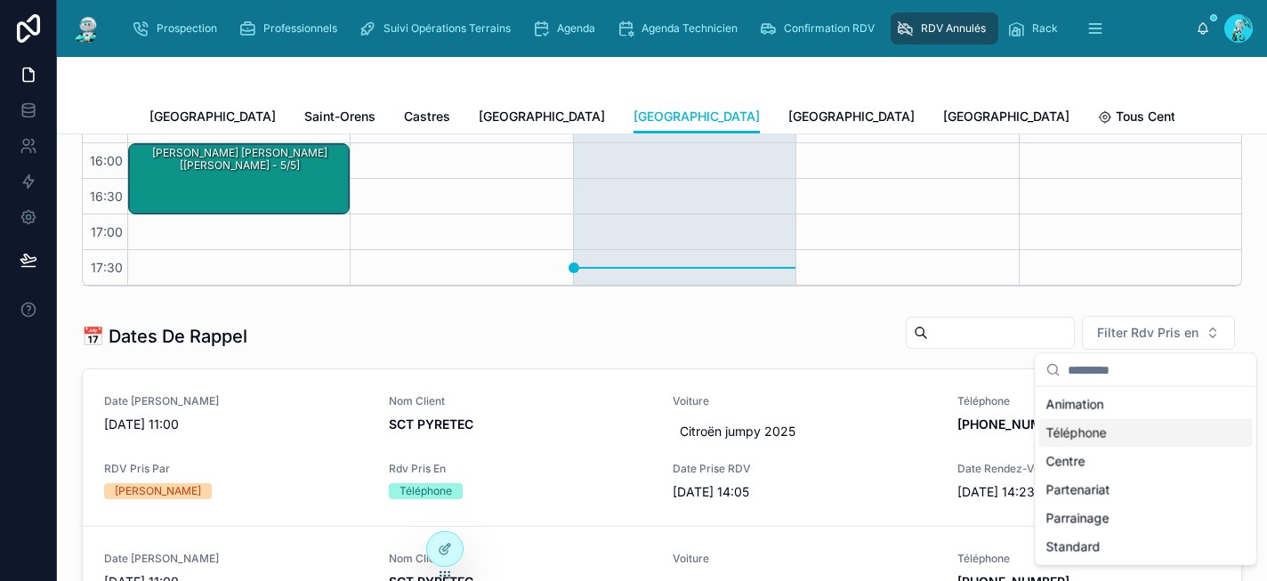
click at [1132, 429] on div "Téléphone" at bounding box center [1145, 433] width 213 height 28
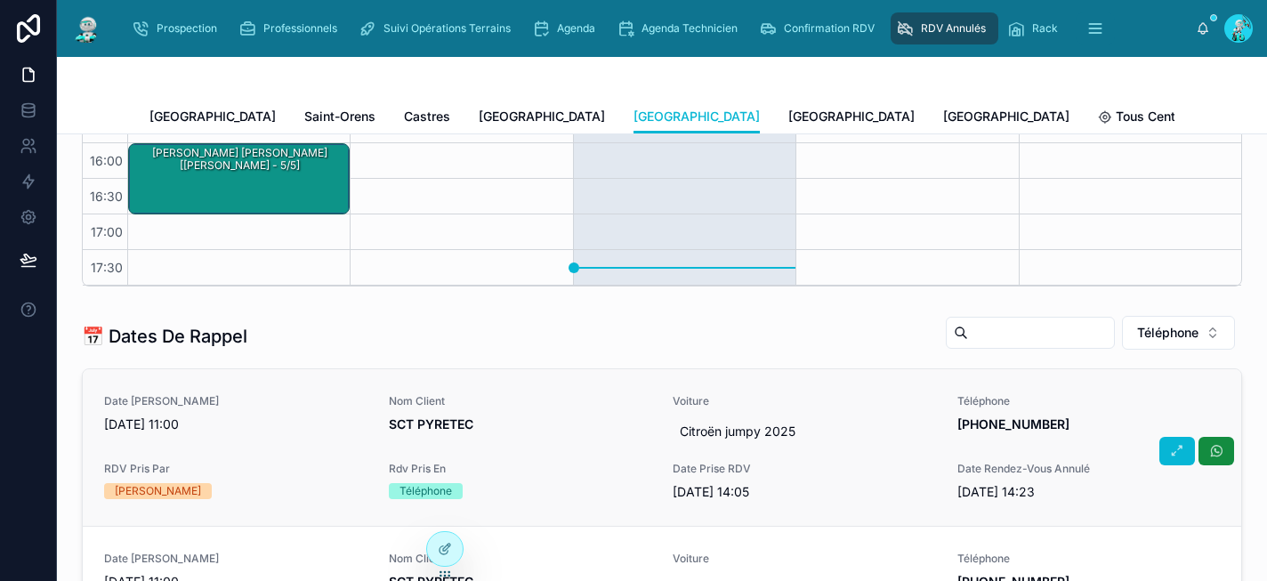
click at [264, 429] on span "[DATE] 11:00" at bounding box center [235, 424] width 263 height 18
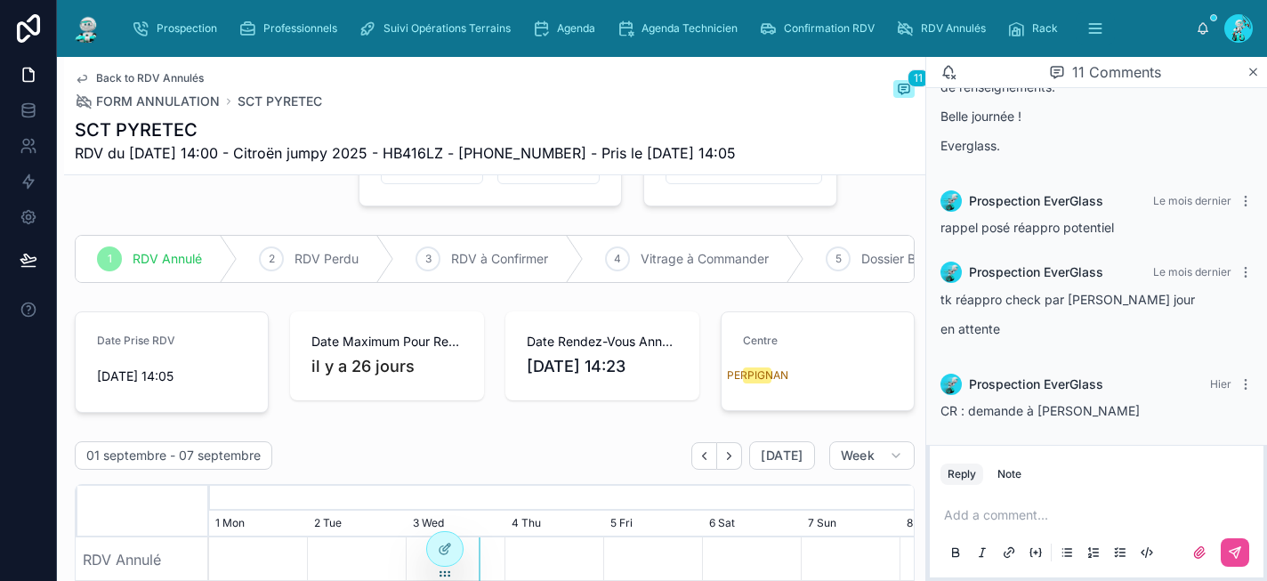
scroll to position [110, 0]
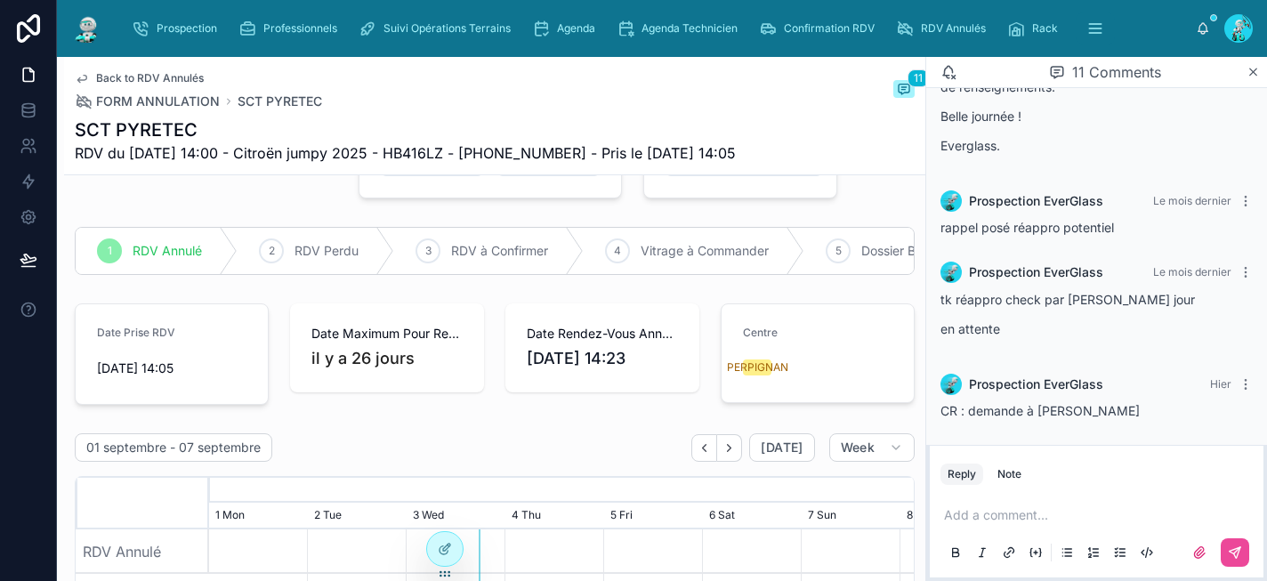
click at [119, 77] on span "Back to RDV Annulés" at bounding box center [150, 78] width 108 height 14
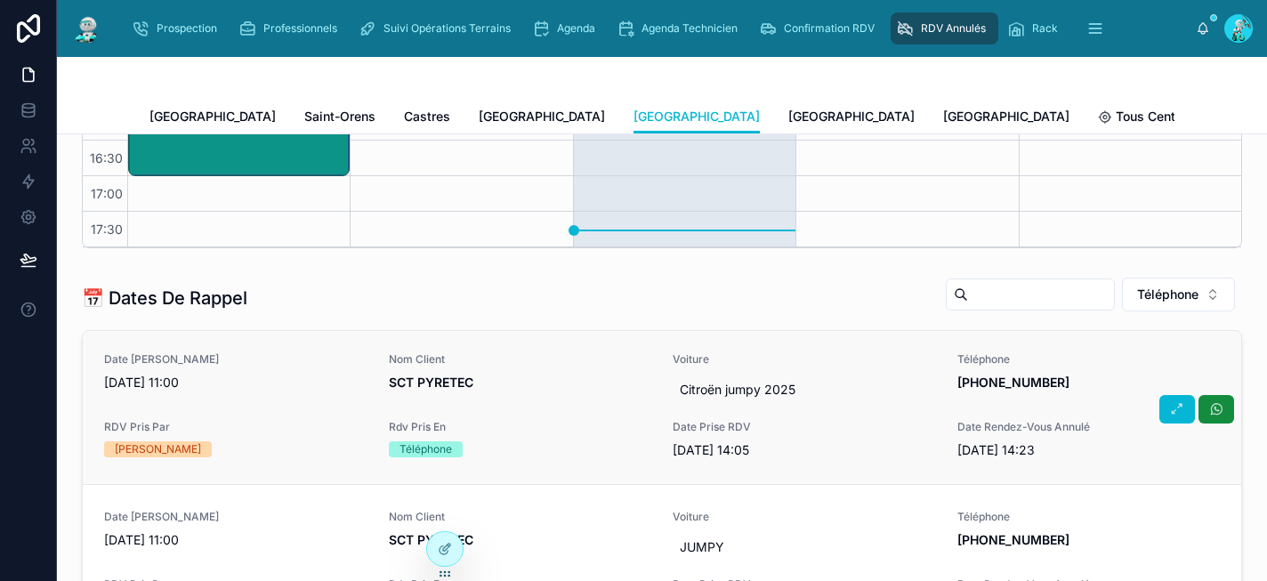
scroll to position [3, 0]
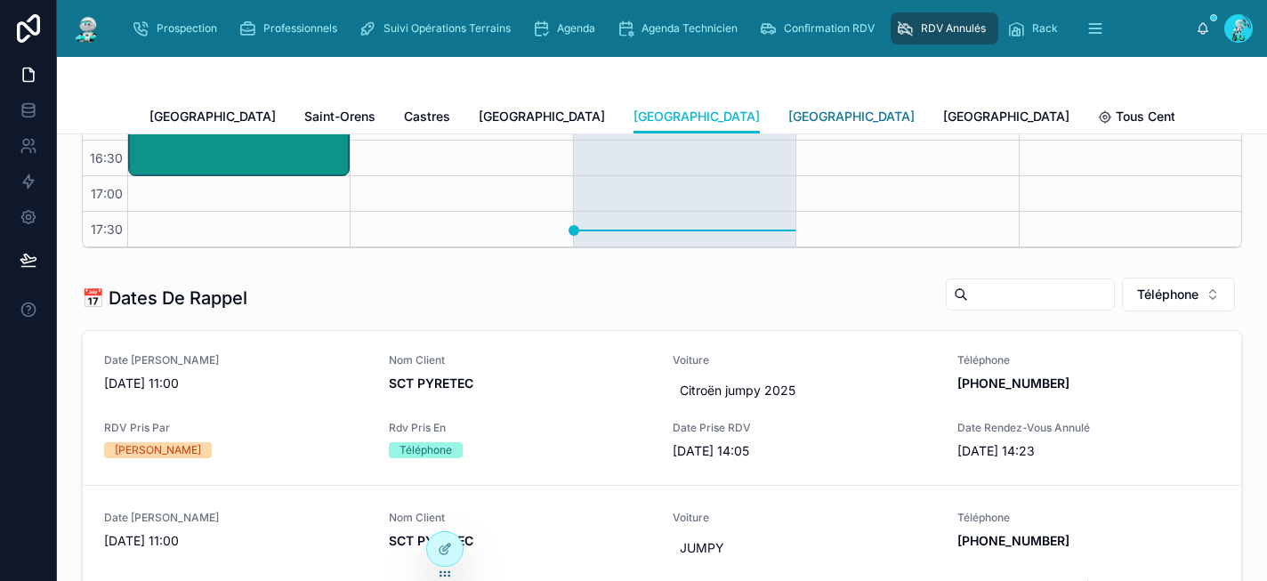
click at [788, 118] on span "[GEOGRAPHIC_DATA]" at bounding box center [851, 117] width 126 height 18
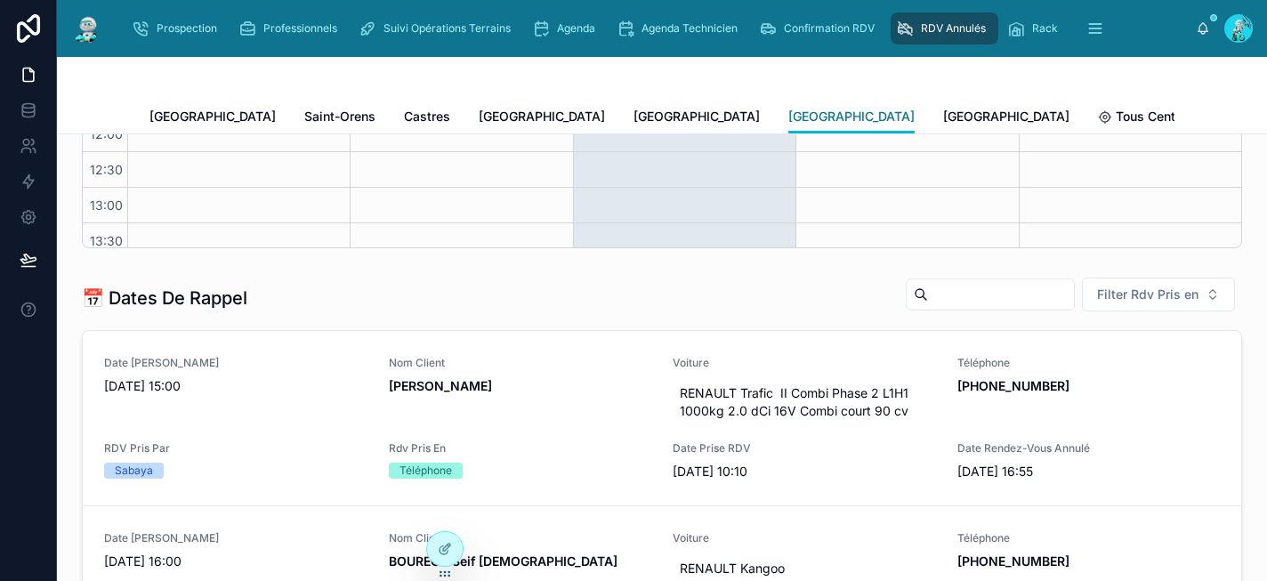
scroll to position [296, 0]
click at [1149, 286] on span "Filter Rdv Pris en" at bounding box center [1147, 295] width 101 height 18
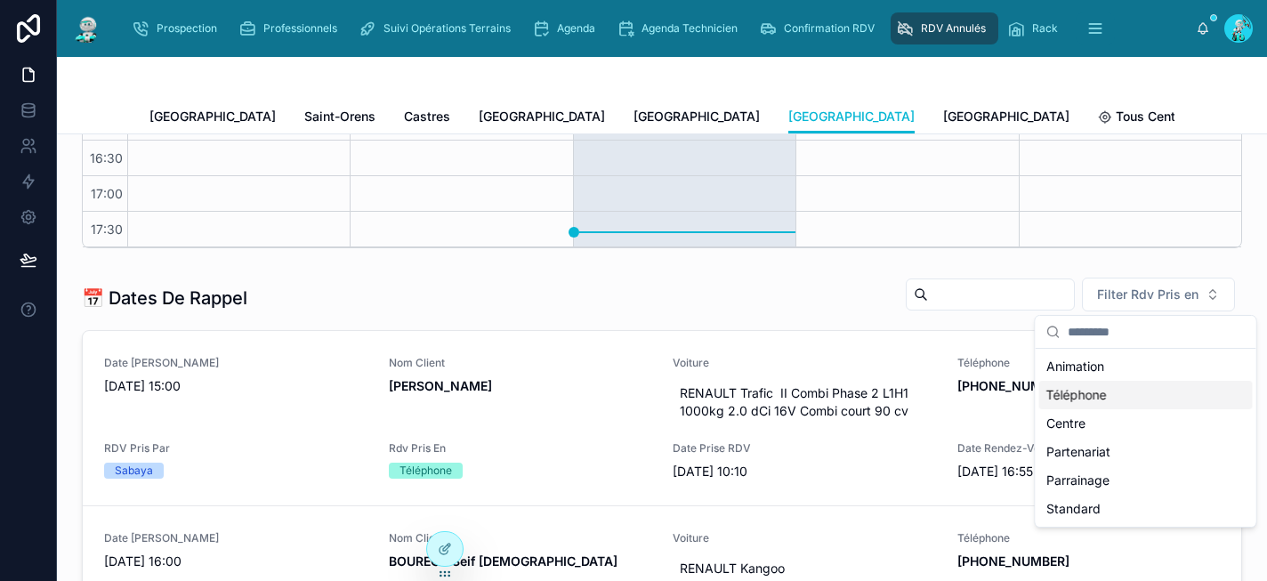
click at [1102, 390] on div "Téléphone" at bounding box center [1145, 395] width 213 height 28
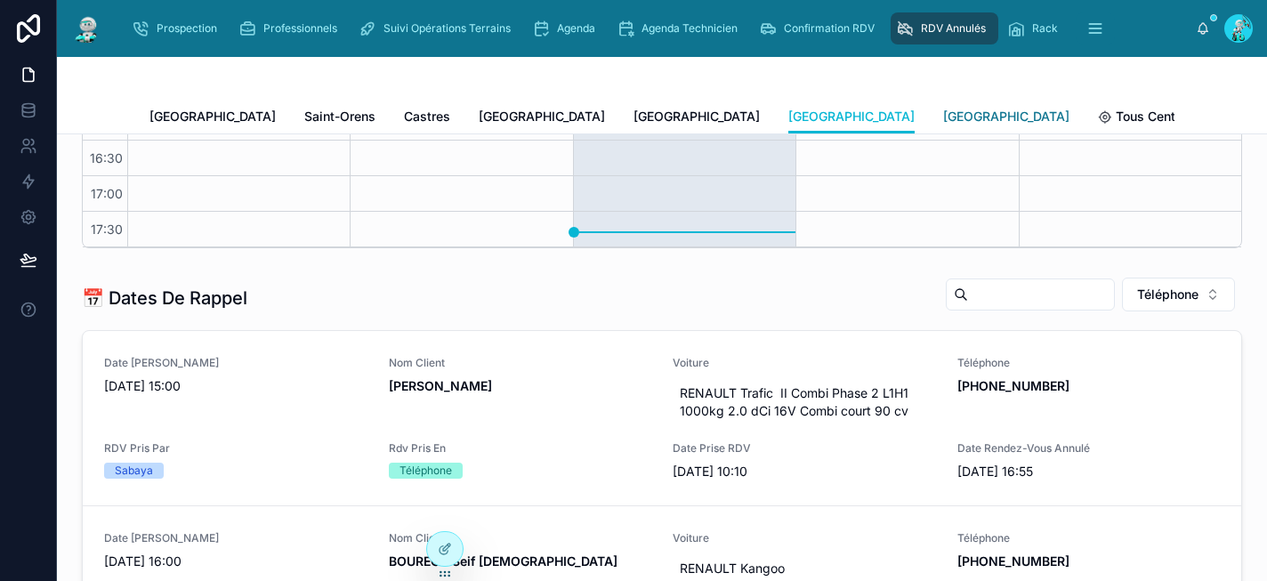
click at [943, 115] on span "[GEOGRAPHIC_DATA]" at bounding box center [1006, 117] width 126 height 18
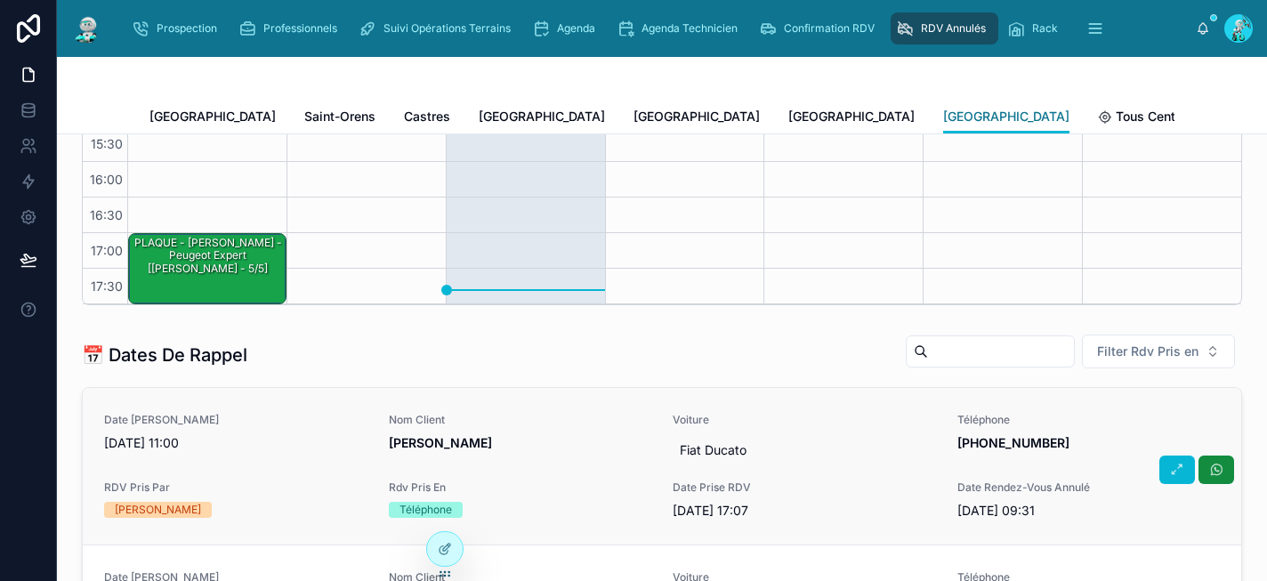
scroll to position [314, 0]
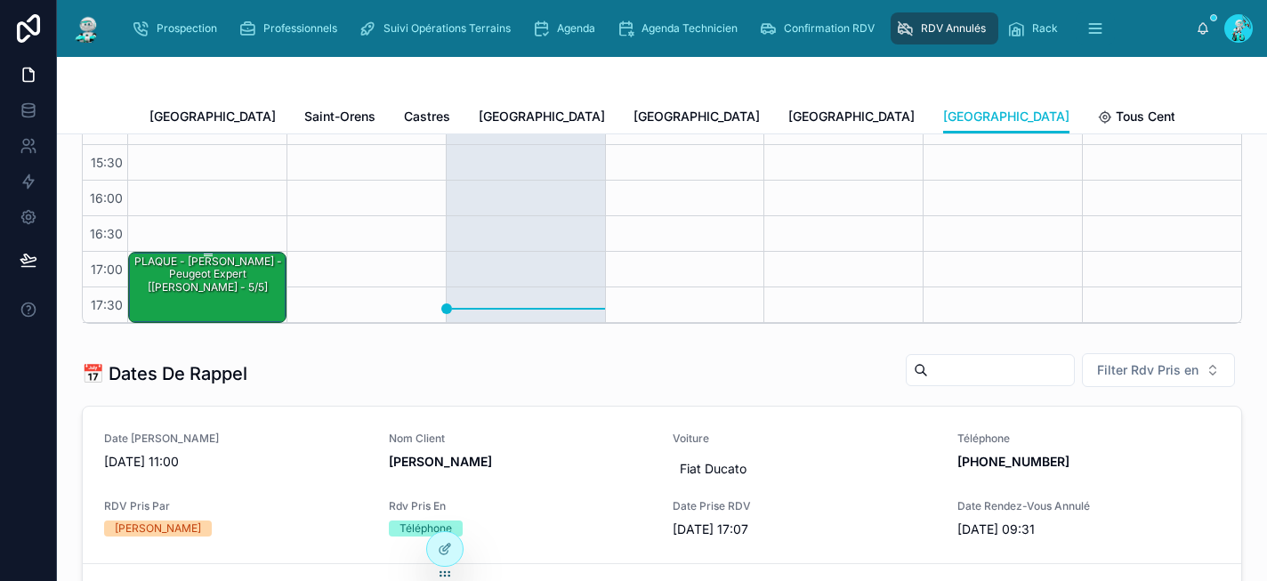
click at [217, 286] on div "PLAQUE - aubert damien - Peugeot expert [Thorvald - 5/5]" at bounding box center [208, 275] width 153 height 42
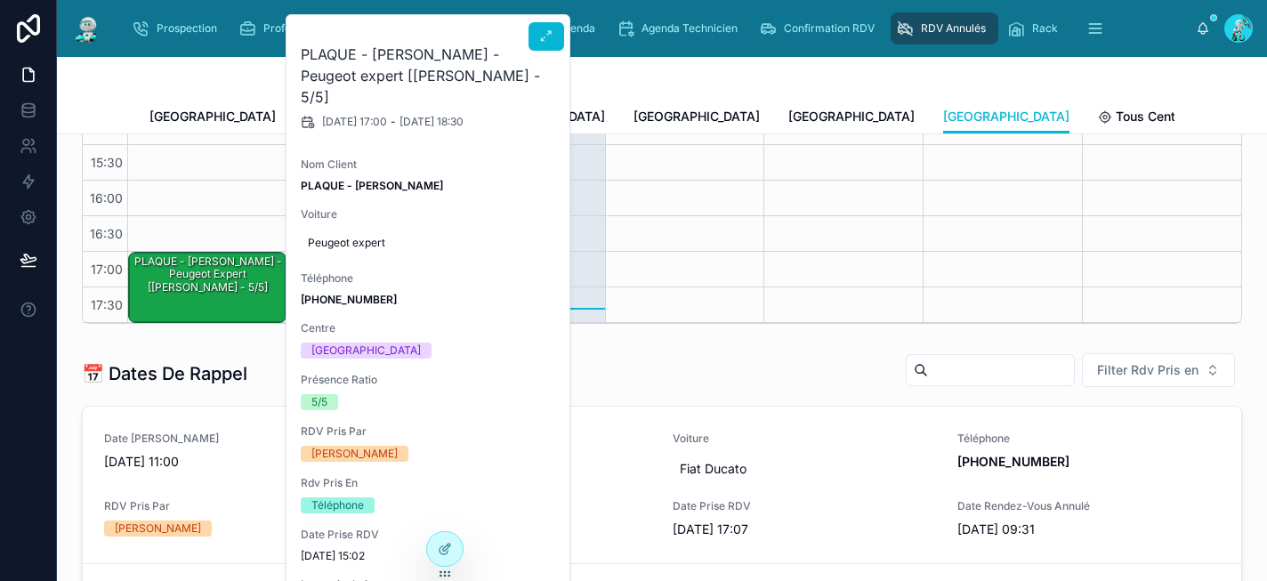
click at [560, 15] on div at bounding box center [546, 33] width 36 height 36
click at [544, 36] on icon at bounding box center [546, 36] width 14 height 14
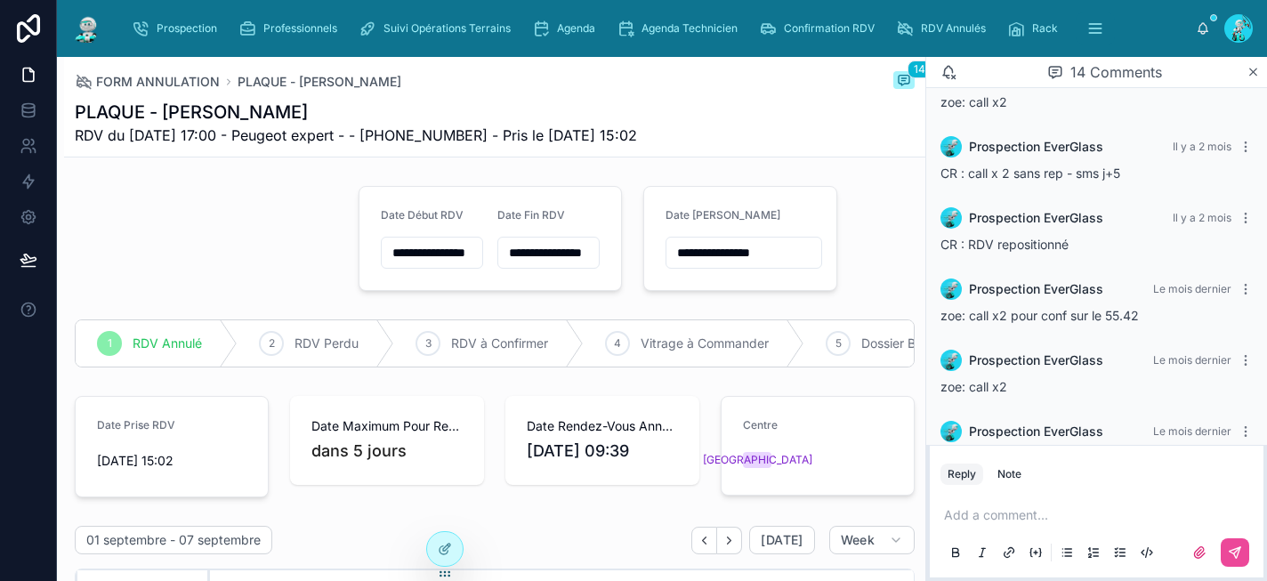
scroll to position [627, 0]
drag, startPoint x: 1141, startPoint y: 319, endPoint x: 1109, endPoint y: 318, distance: 32.0
click at [1109, 318] on div "zoe: call x2 pour conf sur le 55.42" at bounding box center [1096, 317] width 312 height 18
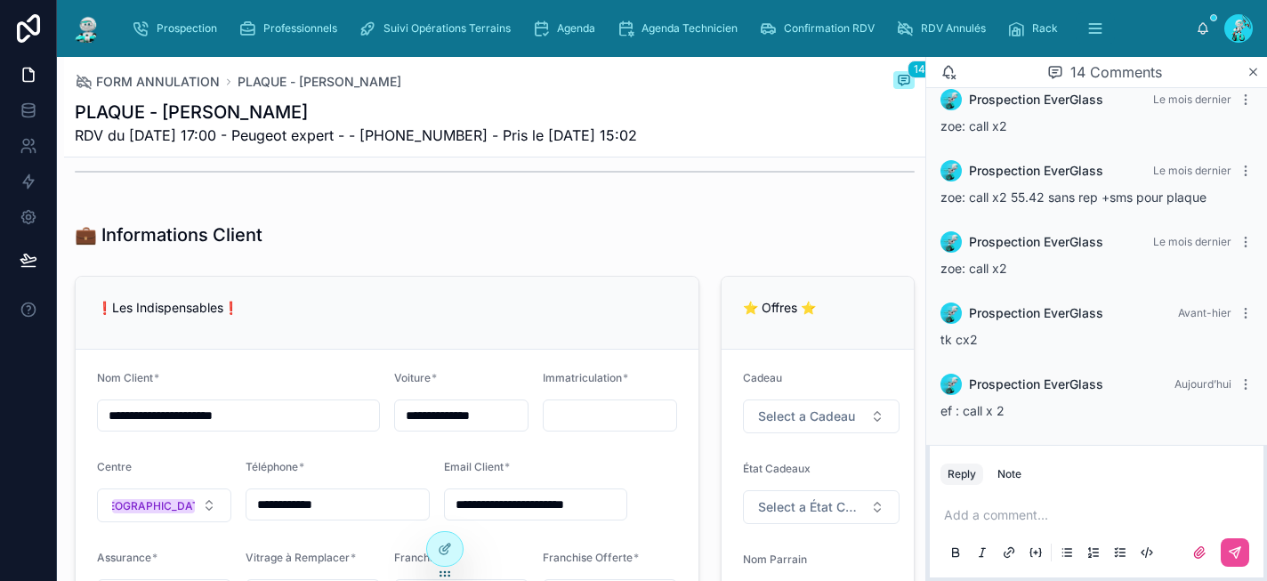
scroll to position [784, 0]
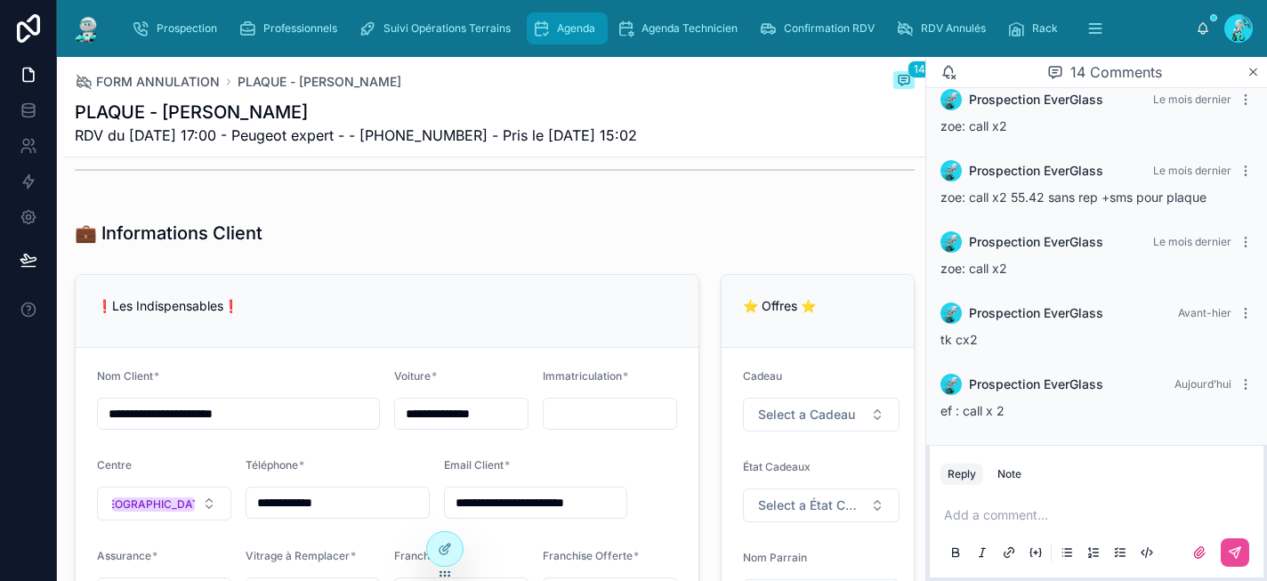
click at [584, 26] on span "Agenda" at bounding box center [576, 28] width 38 height 14
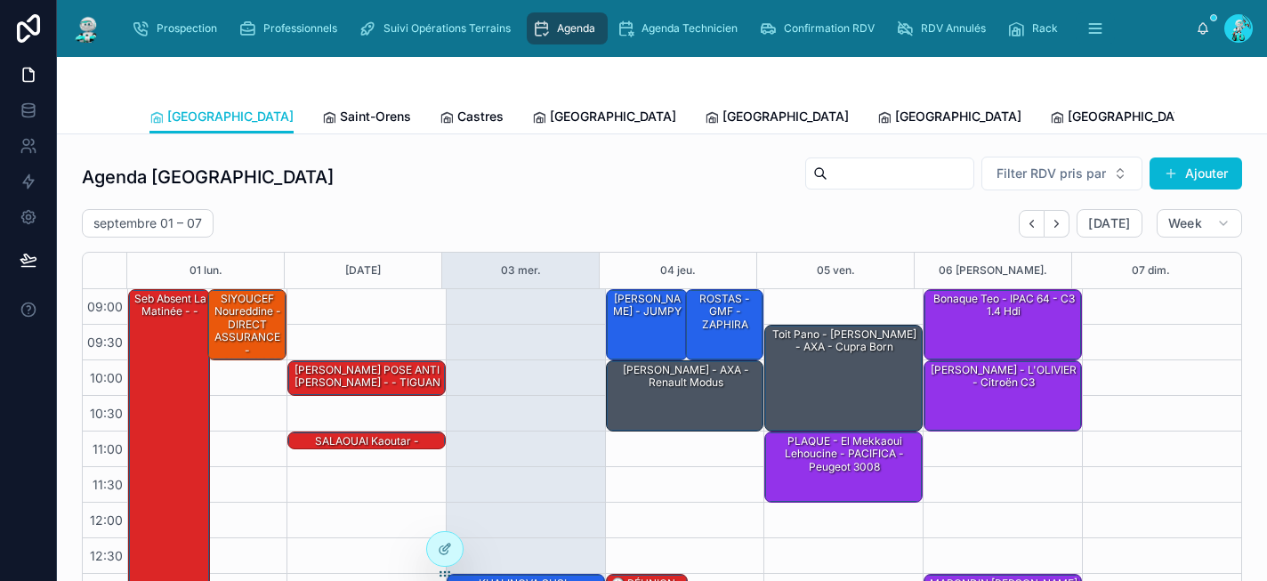
scroll to position [293, 0]
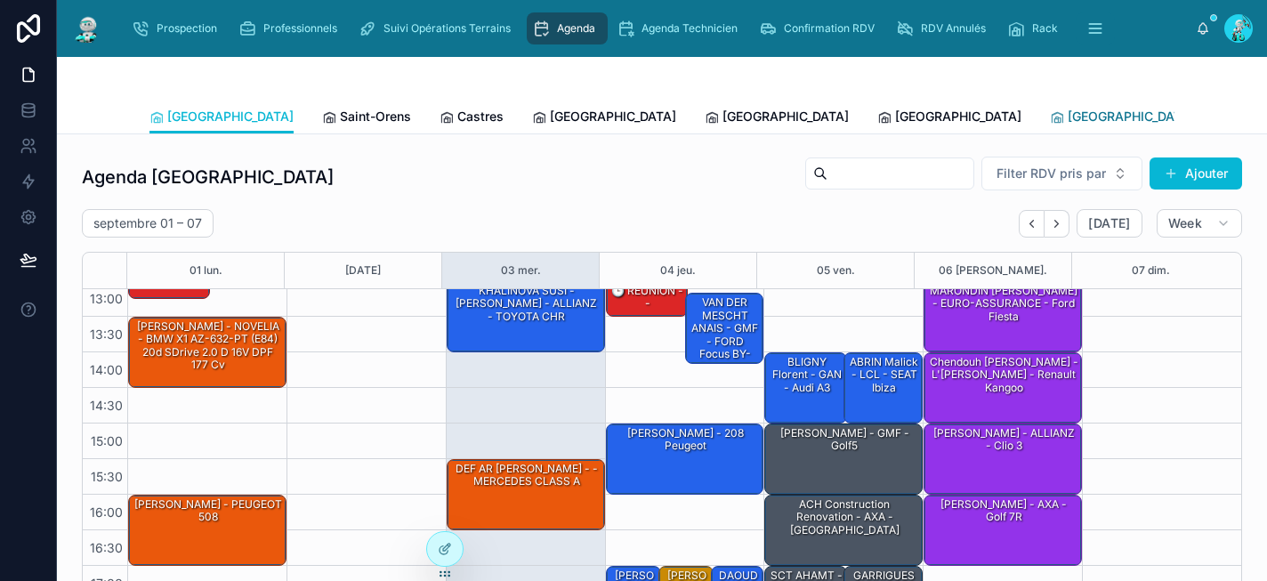
click at [1067, 118] on span "[GEOGRAPHIC_DATA]" at bounding box center [1130, 117] width 126 height 18
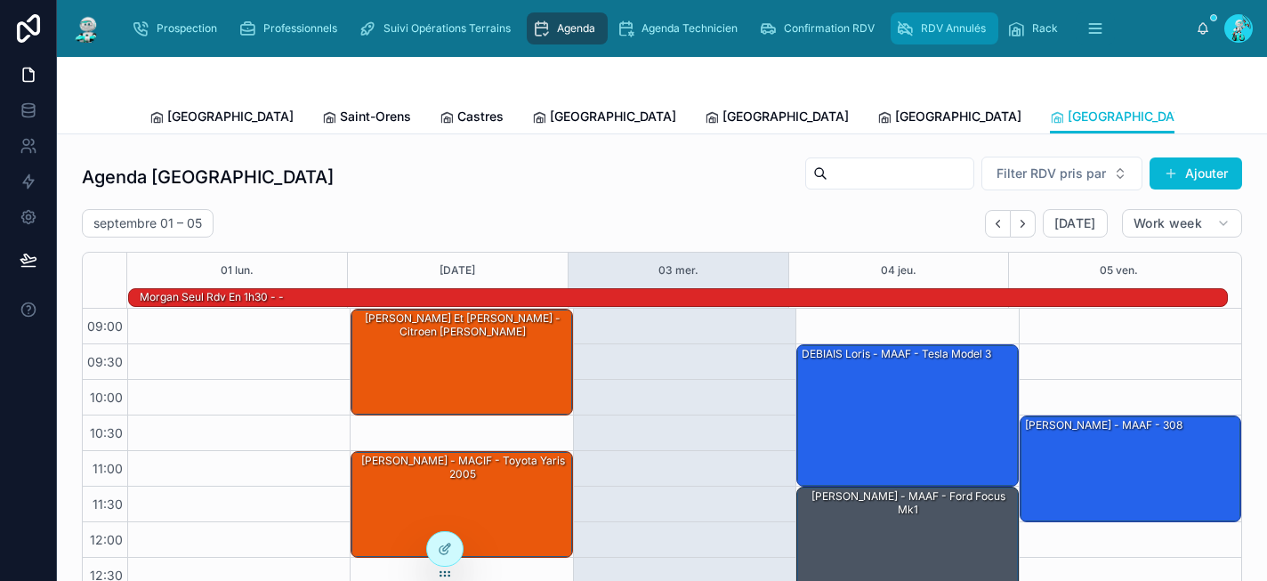
click at [961, 28] on span "RDV Annulés" at bounding box center [953, 28] width 65 height 14
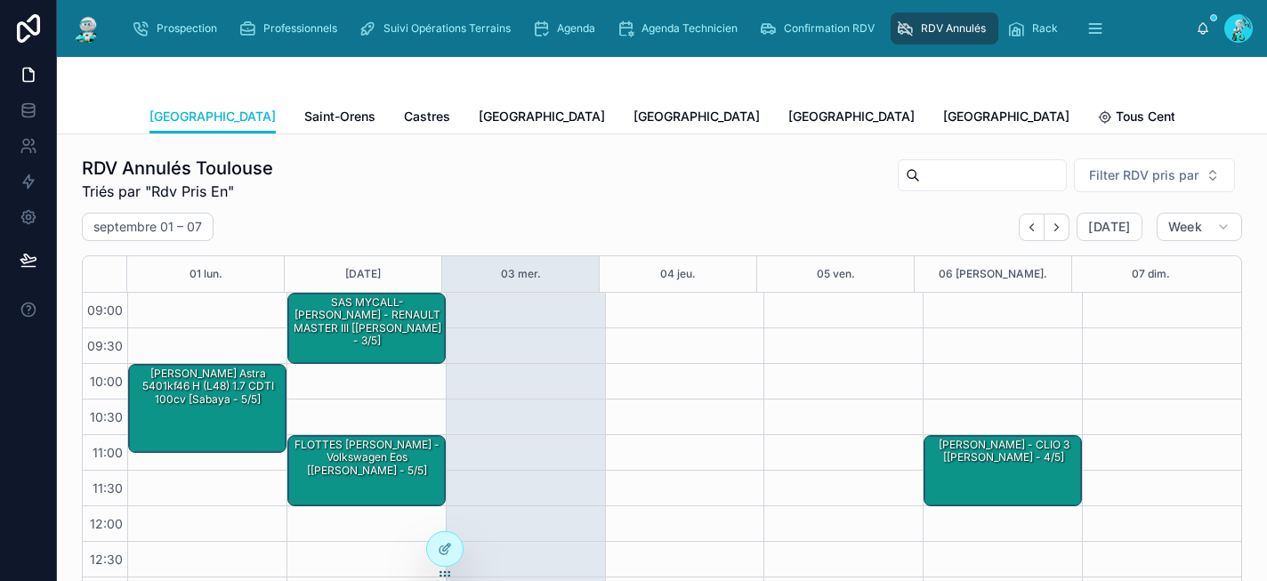
scroll to position [296, 0]
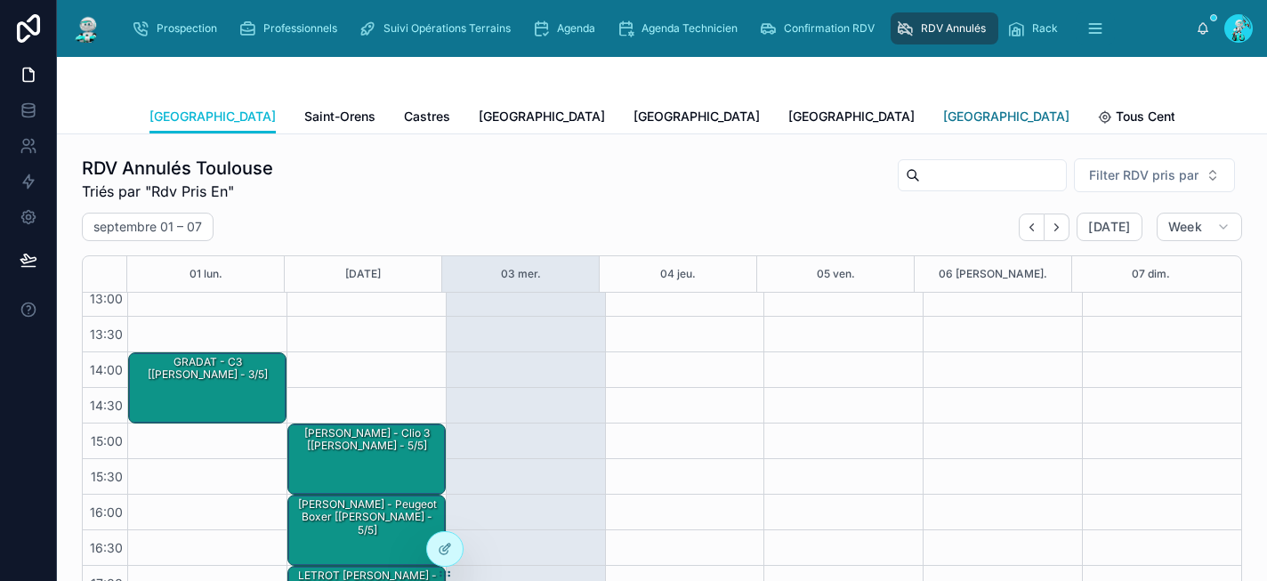
click at [943, 119] on span "[GEOGRAPHIC_DATA]" at bounding box center [1006, 117] width 126 height 18
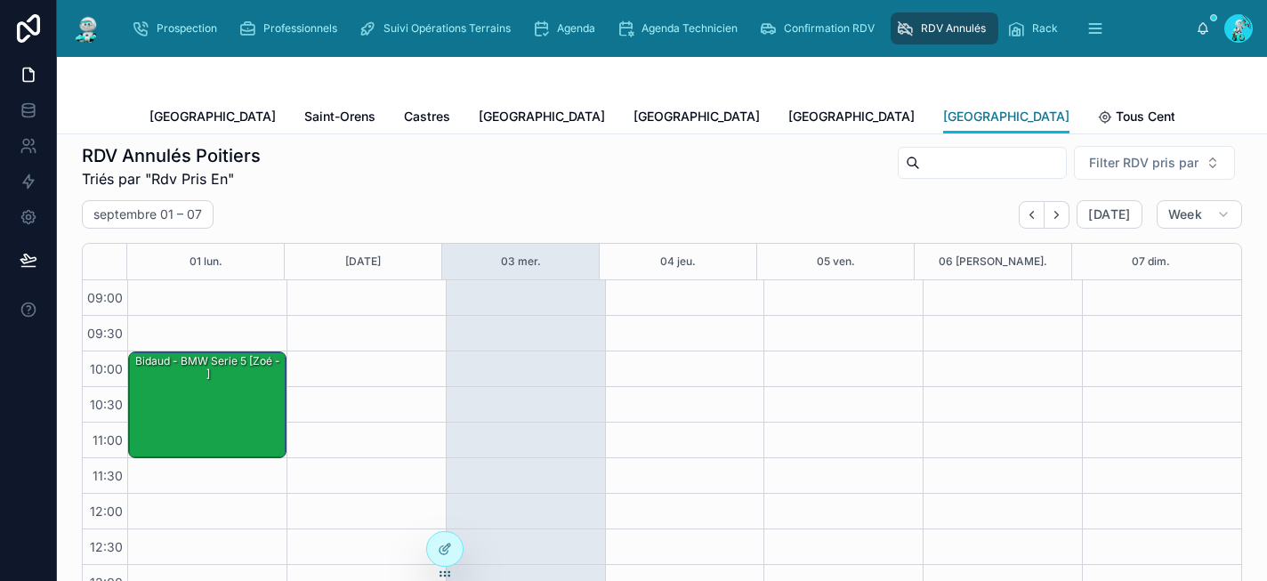
scroll to position [12, 0]
click at [304, 113] on span "Saint-Orens" at bounding box center [339, 117] width 71 height 18
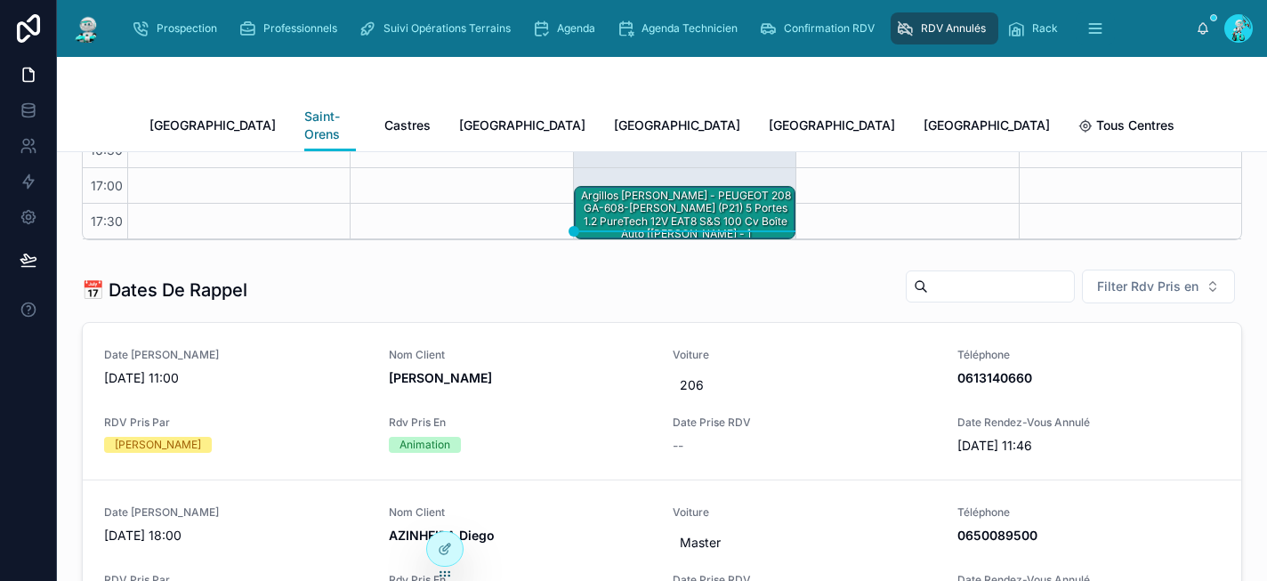
scroll to position [499, 0]
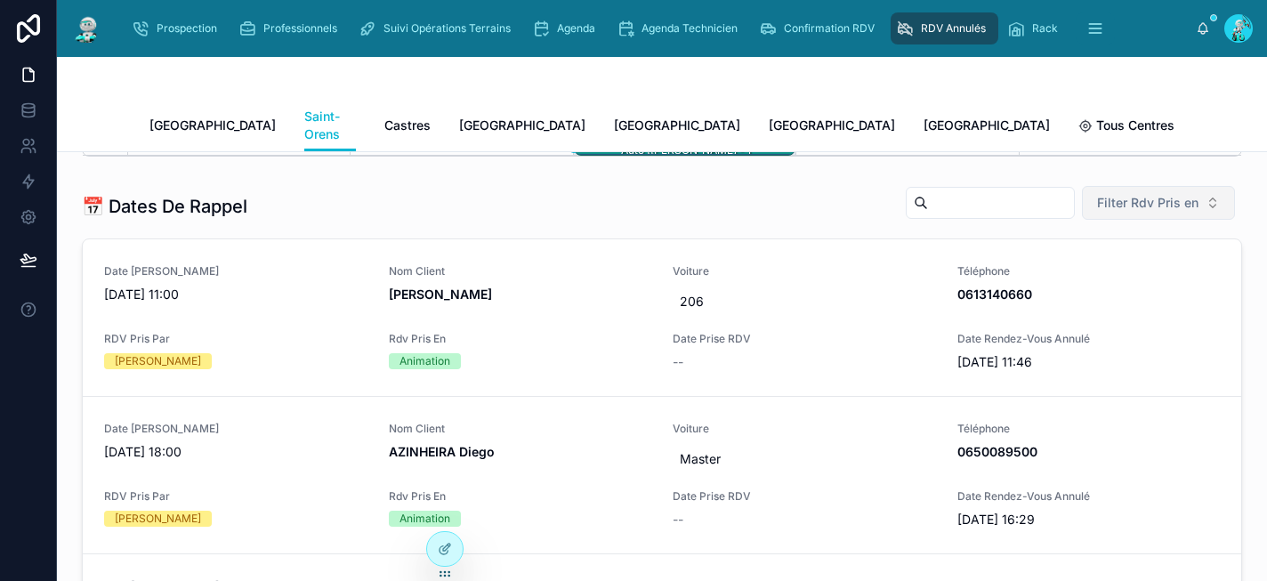
click at [1123, 194] on span "Filter Rdv Pris en" at bounding box center [1147, 203] width 101 height 18
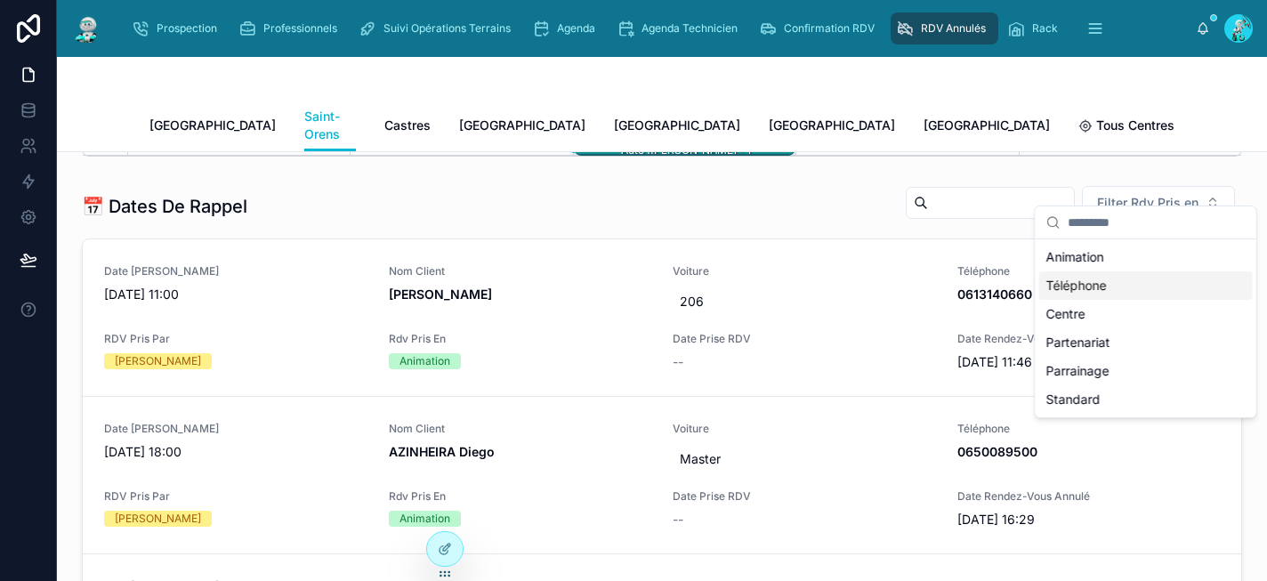
click at [1107, 291] on div "Téléphone" at bounding box center [1145, 285] width 213 height 28
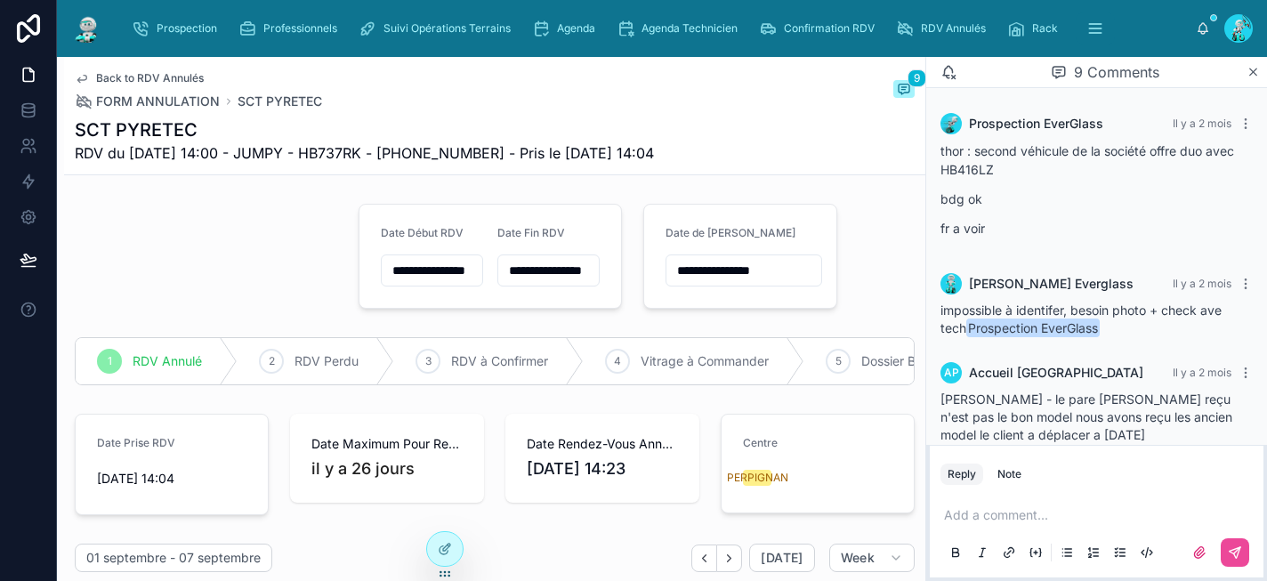
scroll to position [1027, 0]
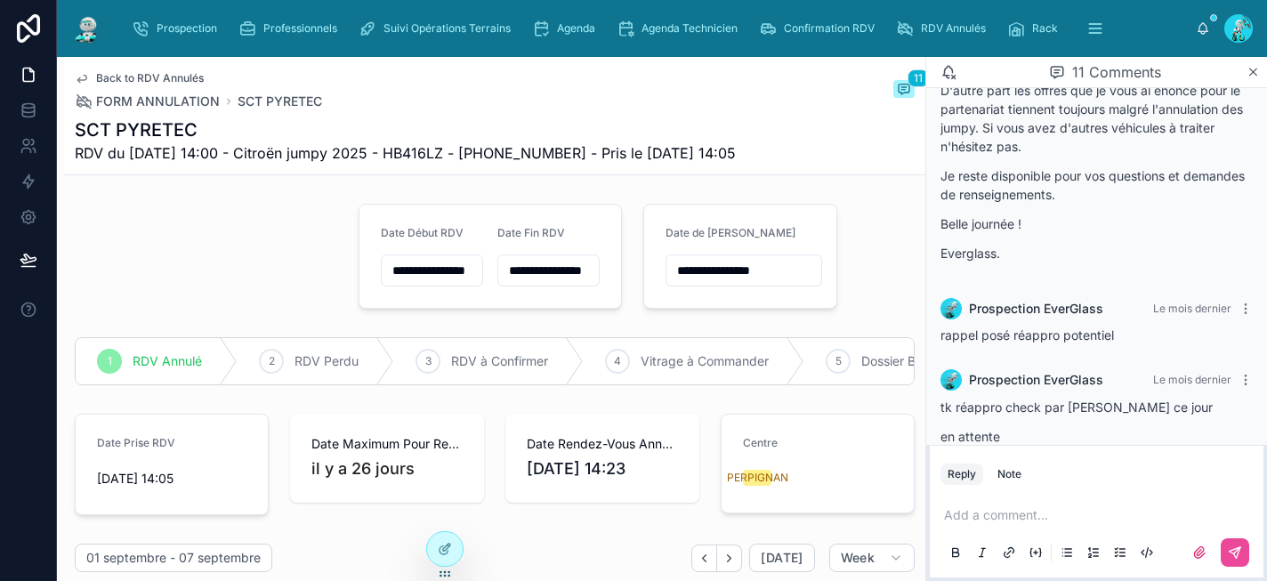
scroll to position [1393, 0]
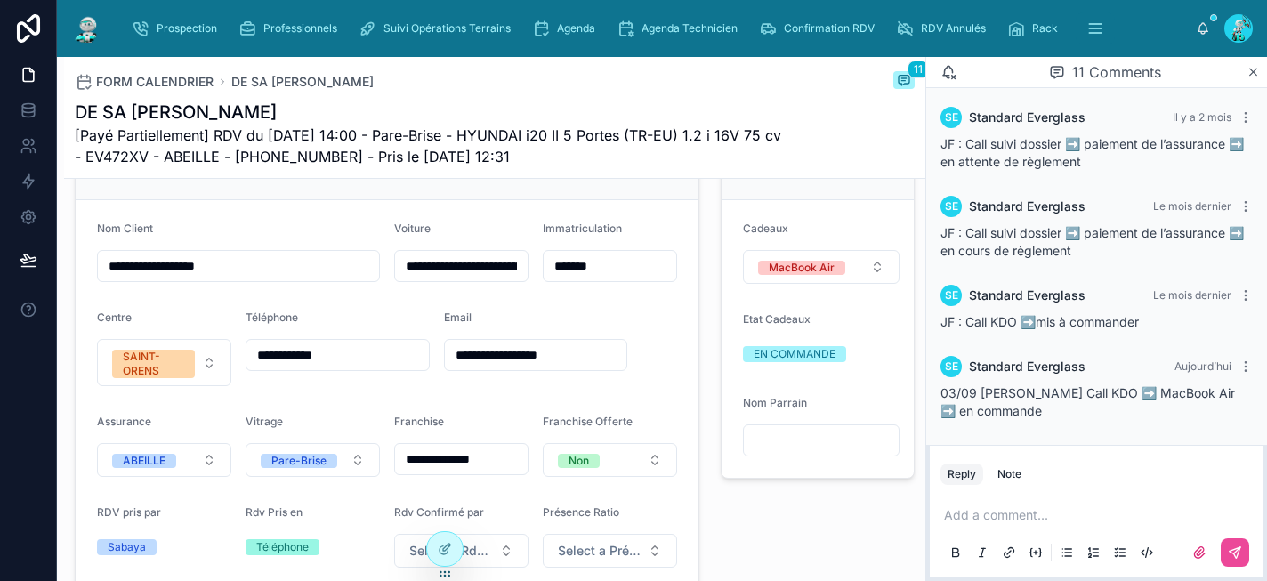
scroll to position [441, 0]
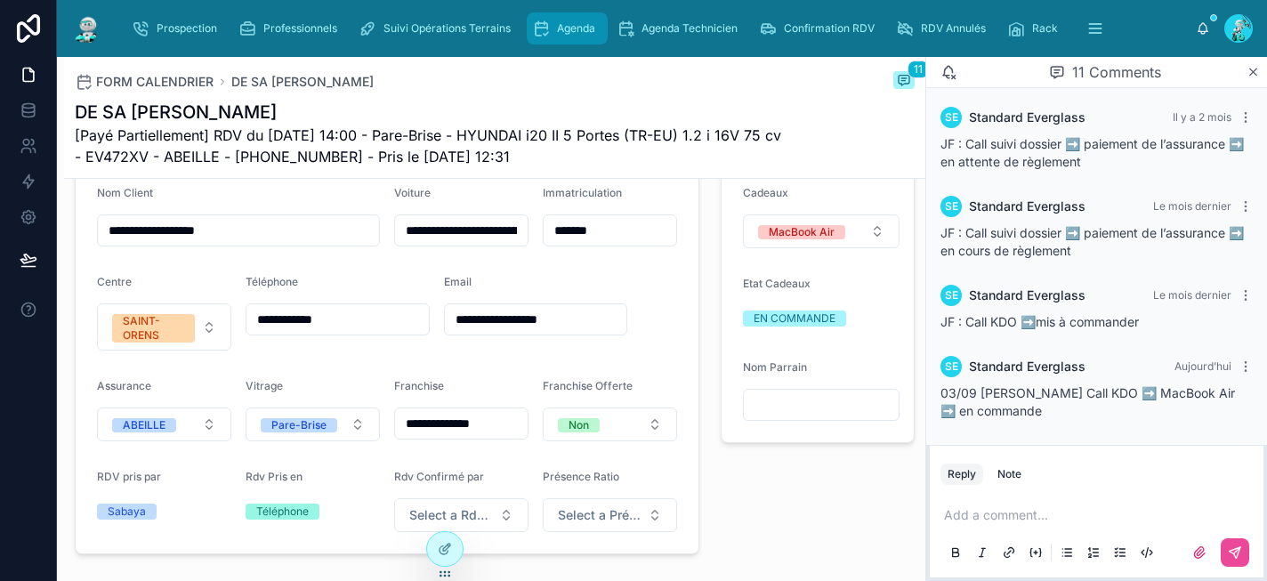
click at [553, 32] on div "Agenda" at bounding box center [567, 28] width 70 height 28
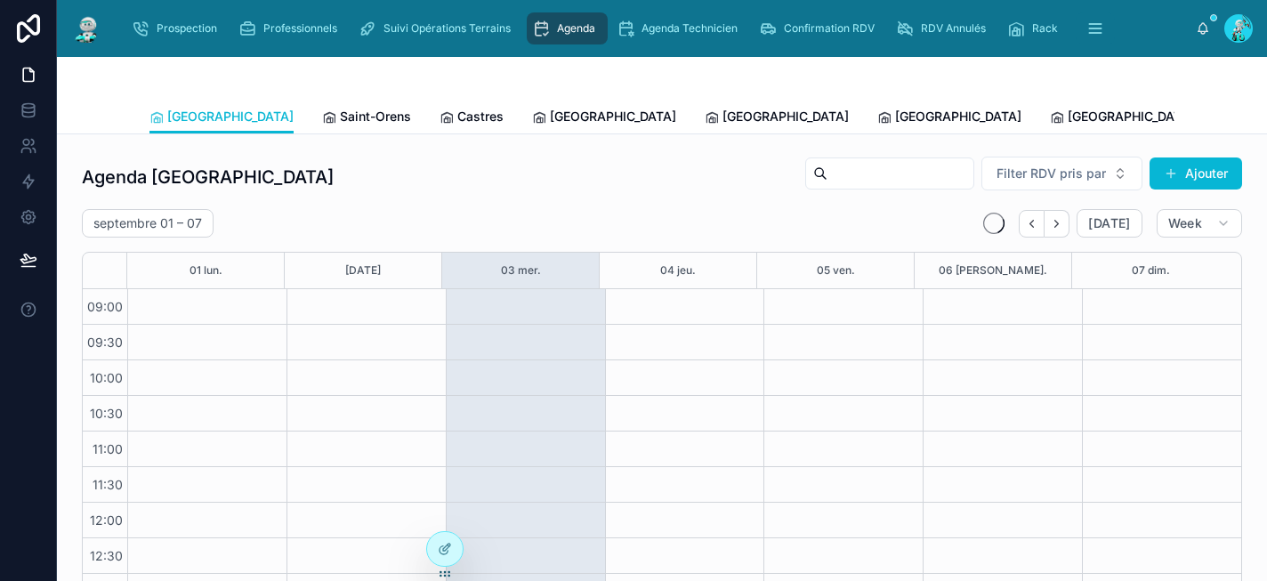
scroll to position [293, 0]
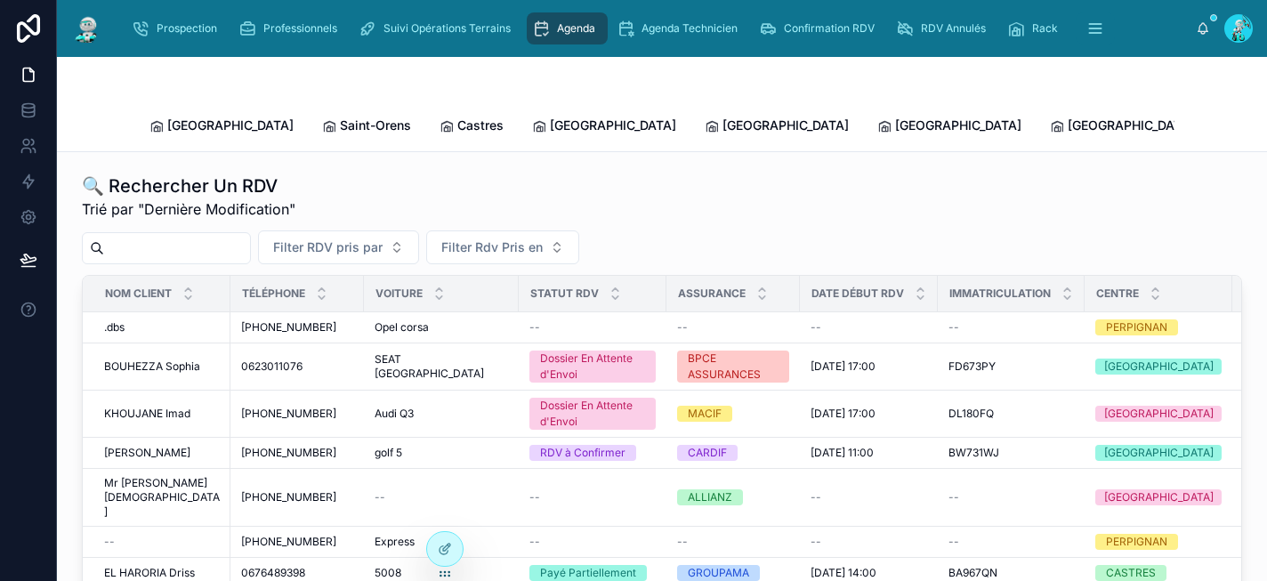
click at [189, 236] on input "text" at bounding box center [177, 248] width 146 height 25
paste input "*******"
type input "*******"
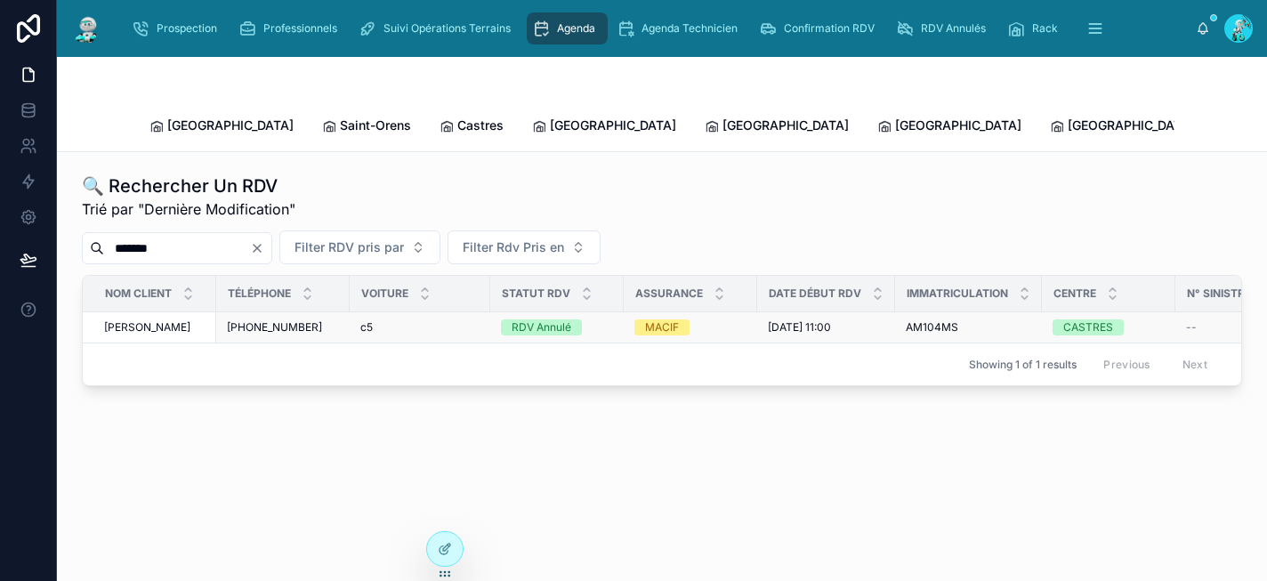
click at [594, 319] on div "RDV Annulé" at bounding box center [557, 327] width 112 height 16
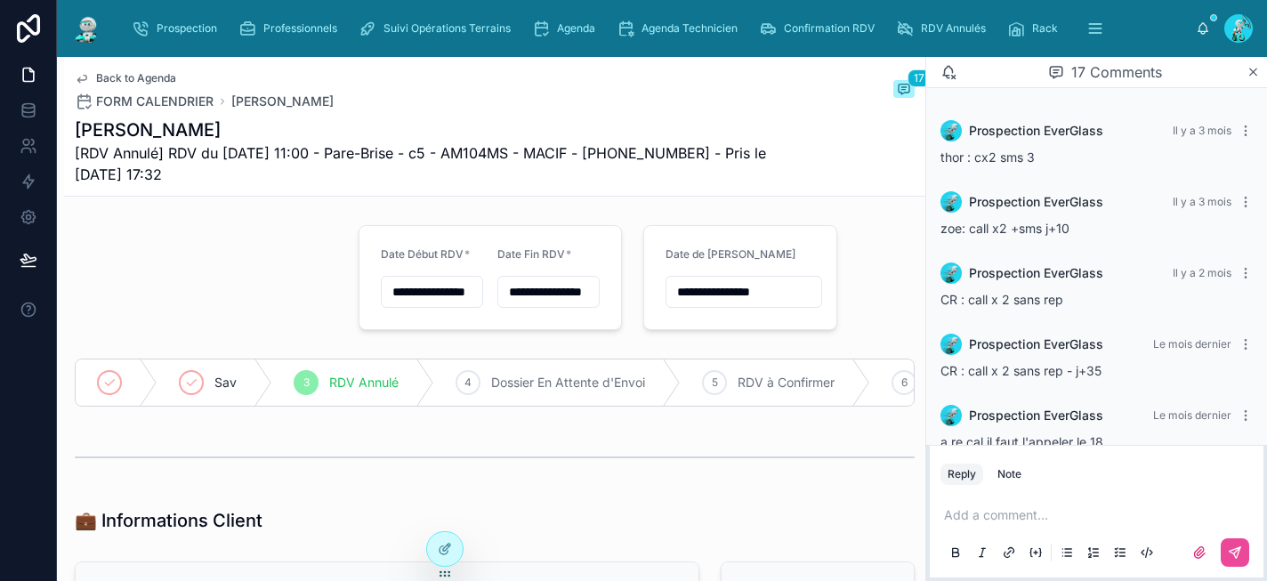
scroll to position [1351, 0]
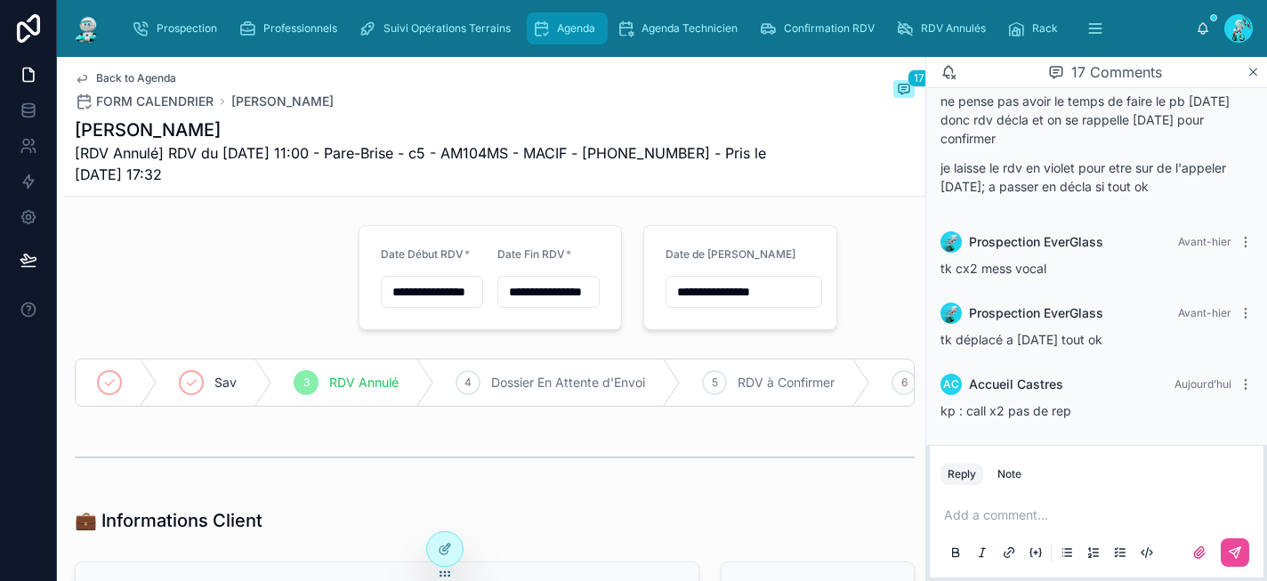
click at [573, 15] on div "Agenda" at bounding box center [567, 28] width 70 height 28
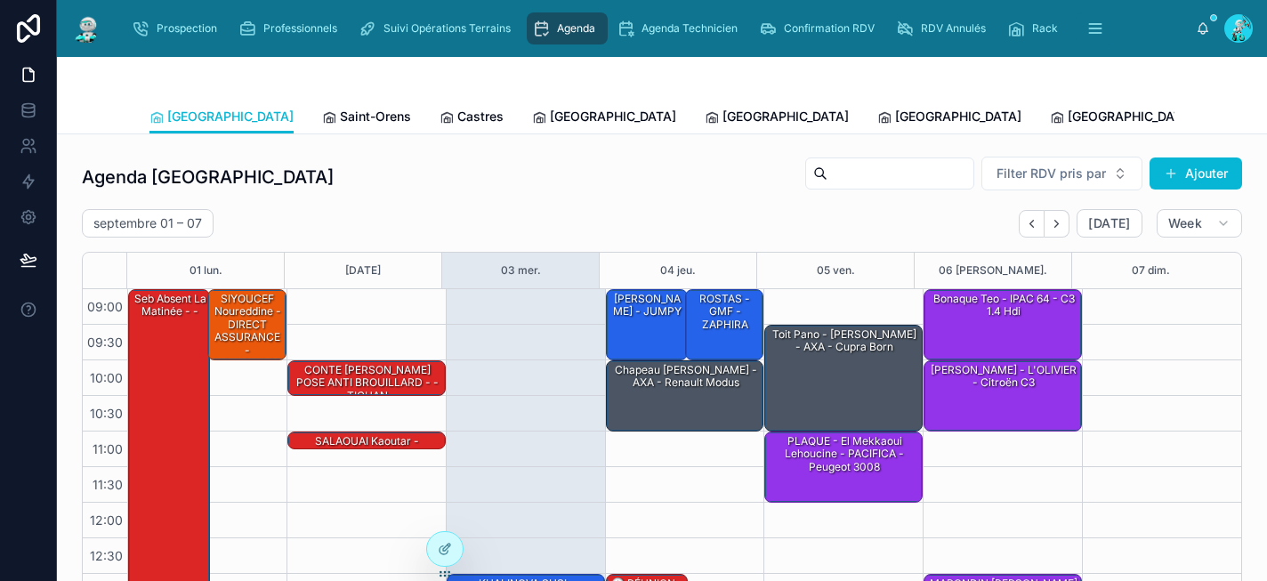
scroll to position [293, 0]
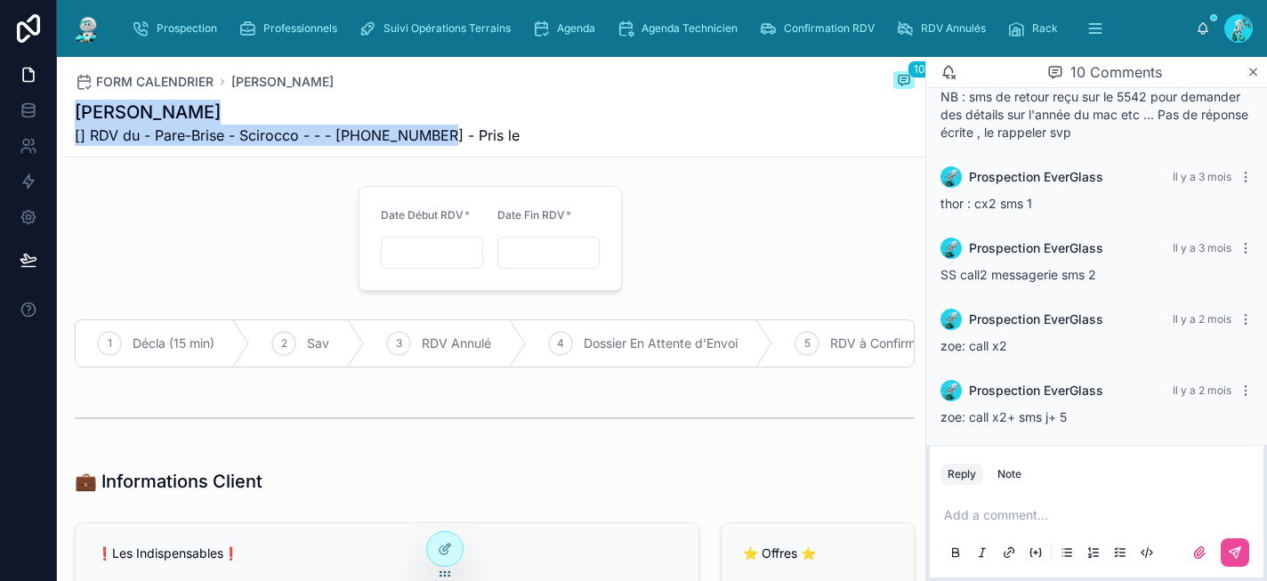
drag, startPoint x: 441, startPoint y: 135, endPoint x: 74, endPoint y: 115, distance: 367.9
click at [74, 115] on div "FORM CALENDRIER Liam Hendry 10 Liam Hendry [] RDV du - Pare-Brise - Scirocco - …" at bounding box center [494, 107] width 861 height 101
copy div "Liam Hendry [] RDV du - Pare-Brise - Scirocco - - - +33689507735"
